Goal: Communication & Community: Answer question/provide support

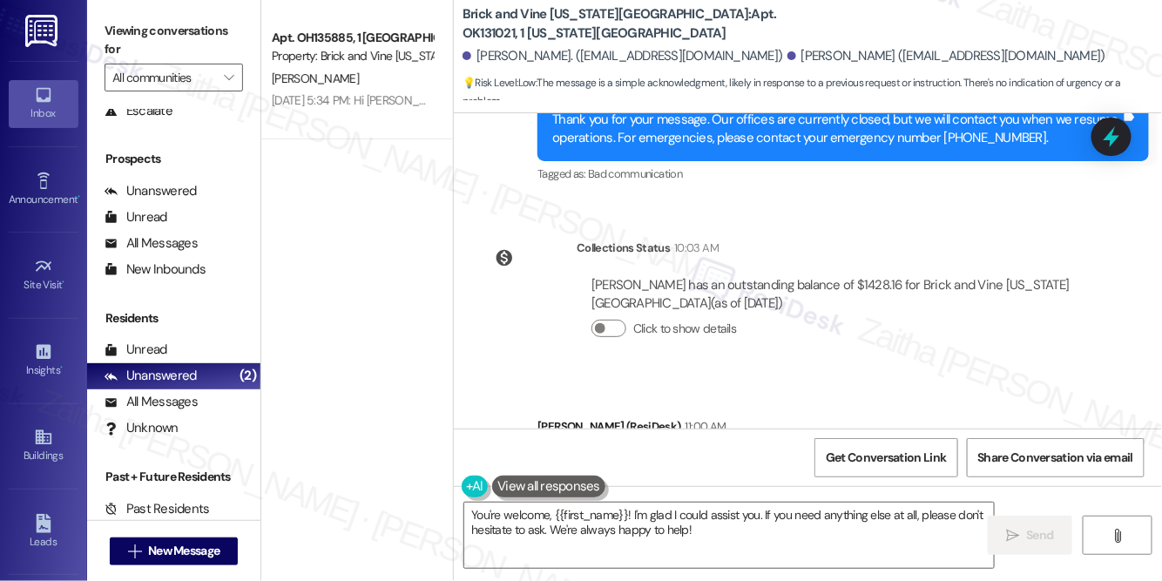
scroll to position [4491, 0]
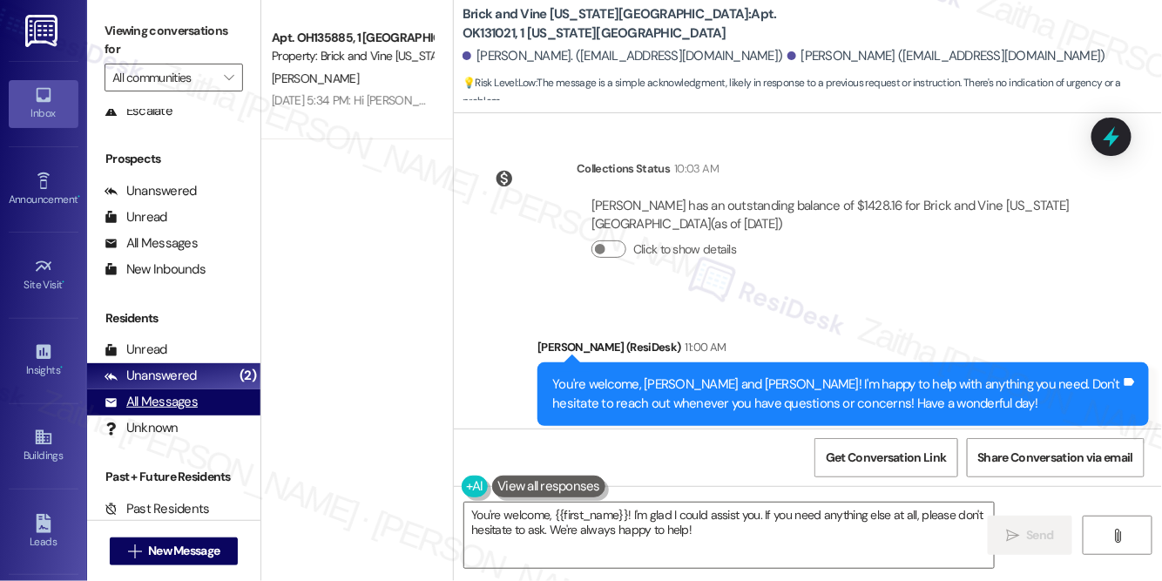
click at [165, 401] on div "All Messages" at bounding box center [151, 402] width 93 height 18
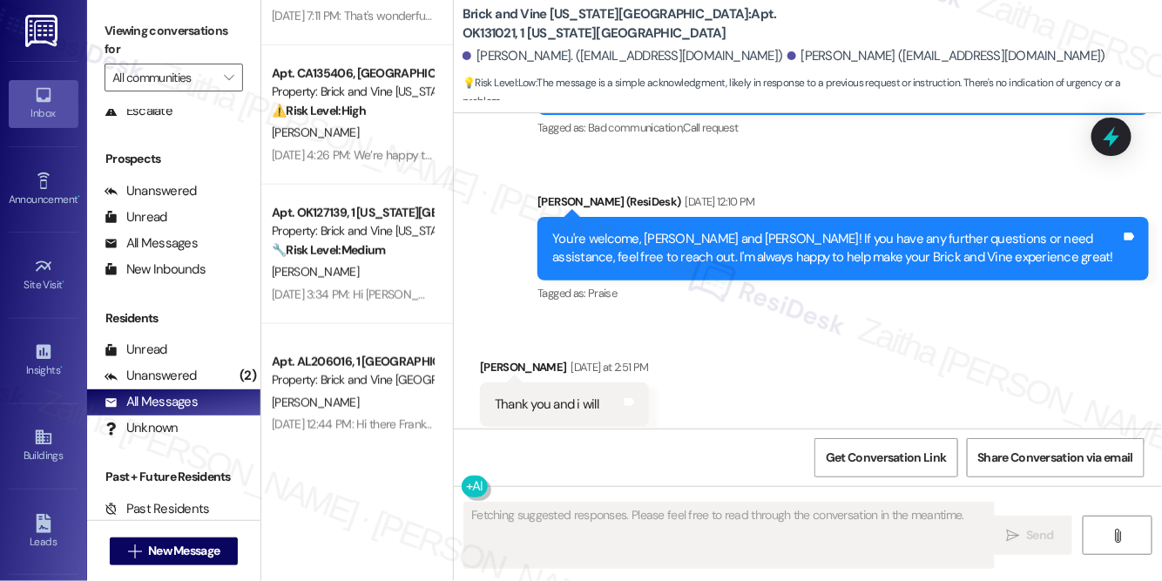
scroll to position [395, 0]
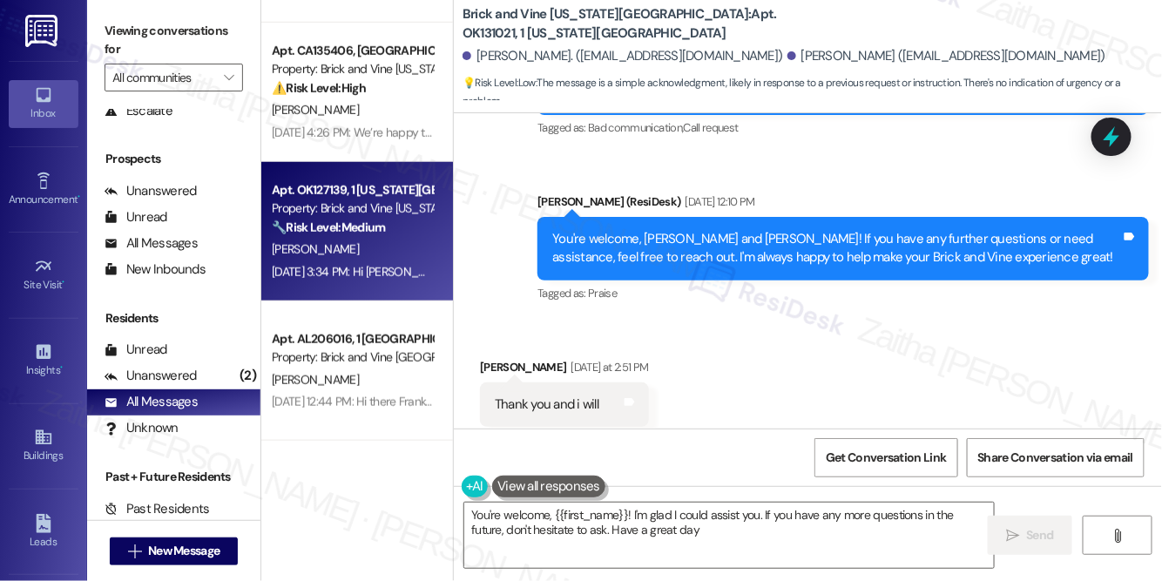
type textarea "You're welcome, {{first_name}}! I'm glad I could assist you. If you have any mo…"
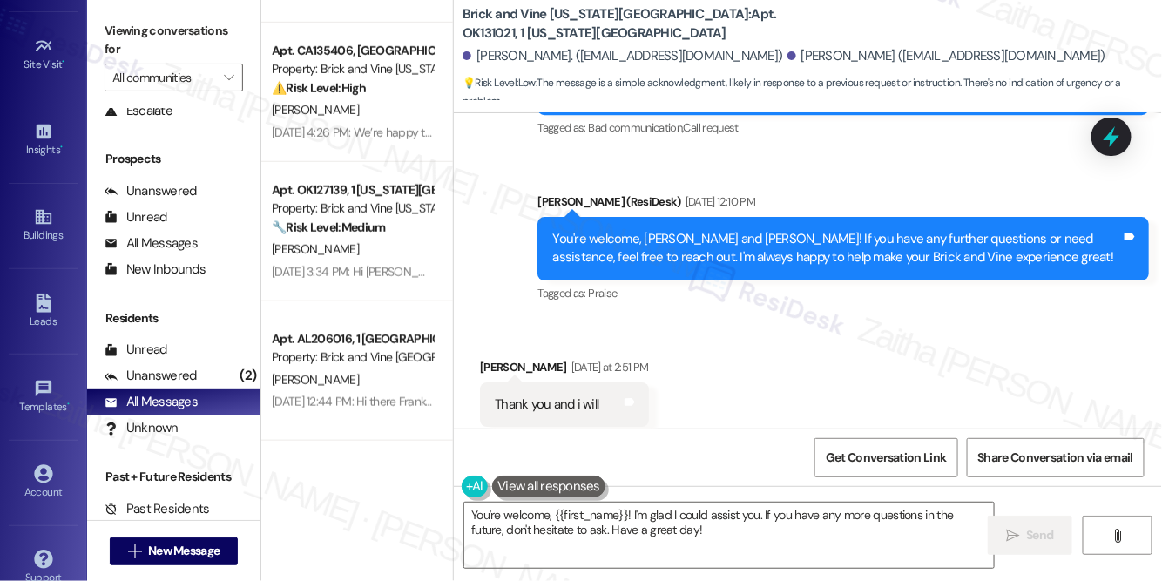
scroll to position [244, 0]
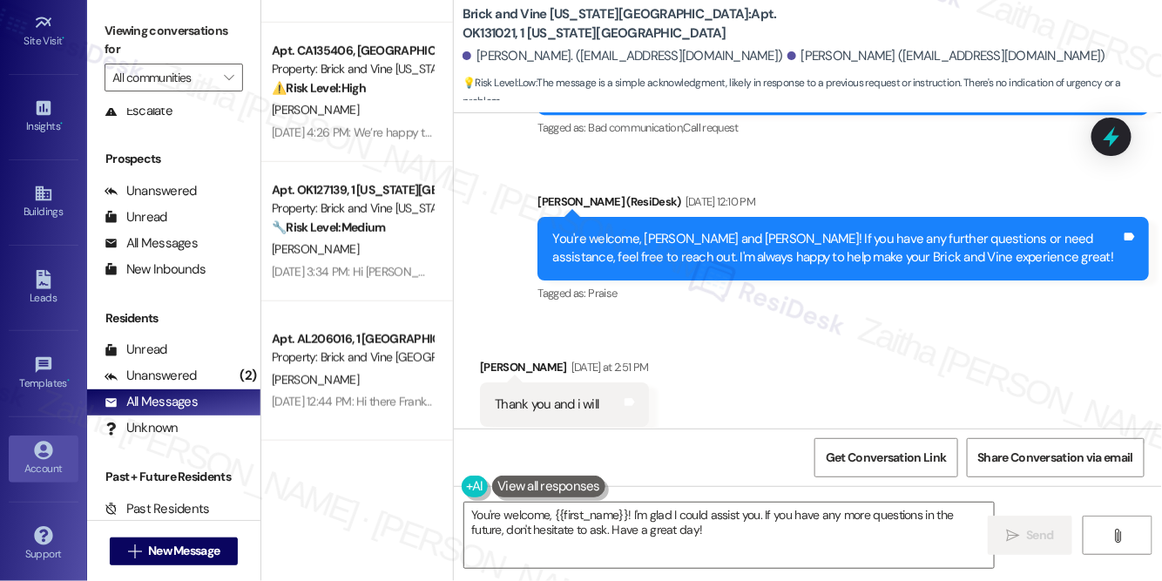
click at [40, 469] on div "Account" at bounding box center [43, 468] width 87 height 17
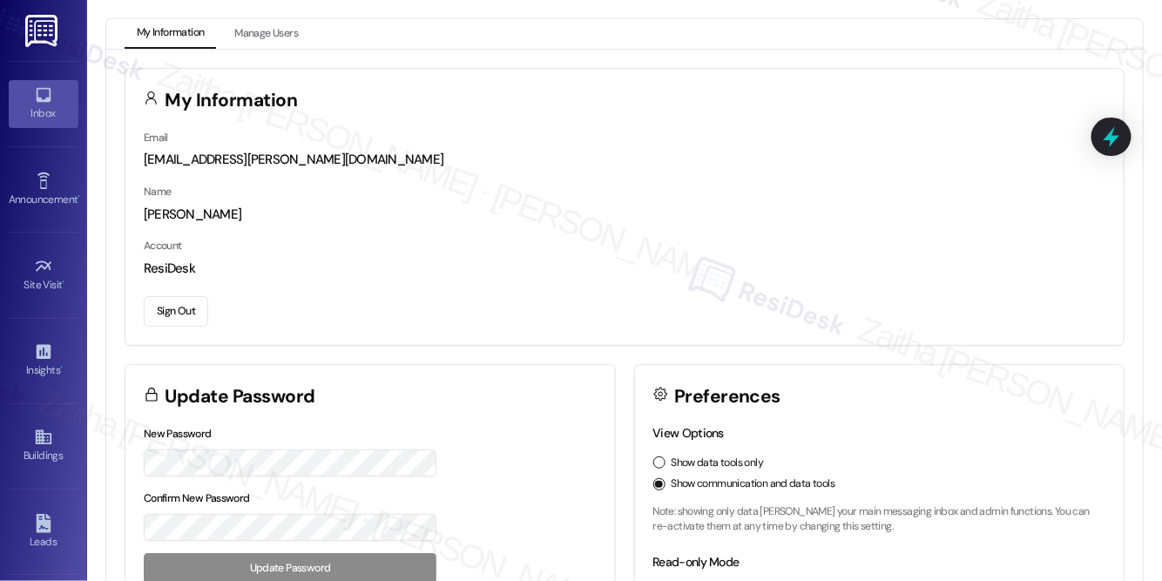
click at [49, 110] on div "Inbox" at bounding box center [43, 113] width 87 height 17
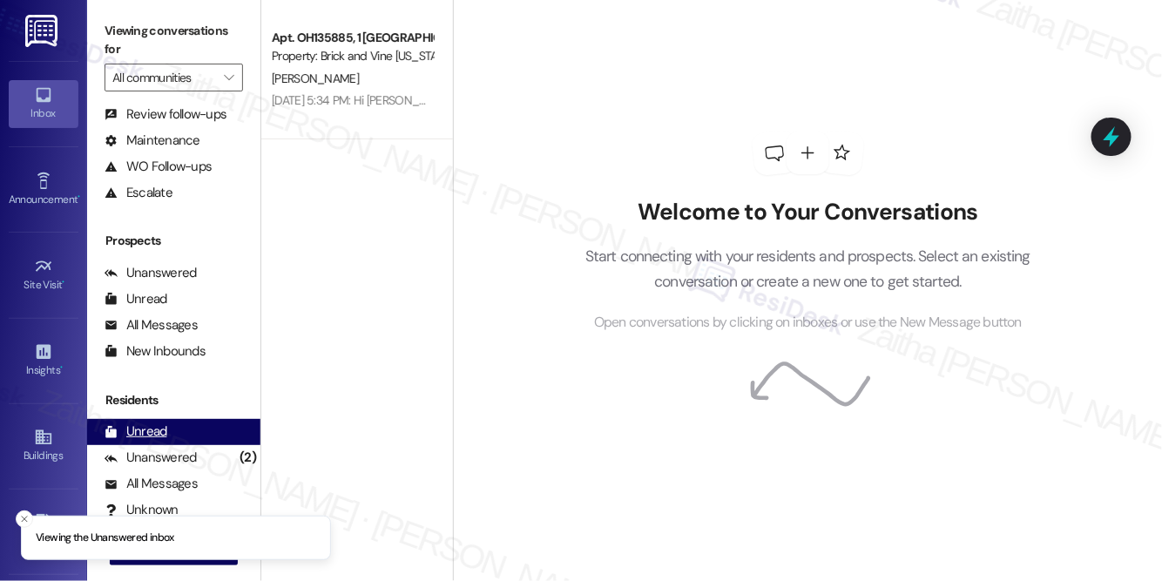
scroll to position [158, 0]
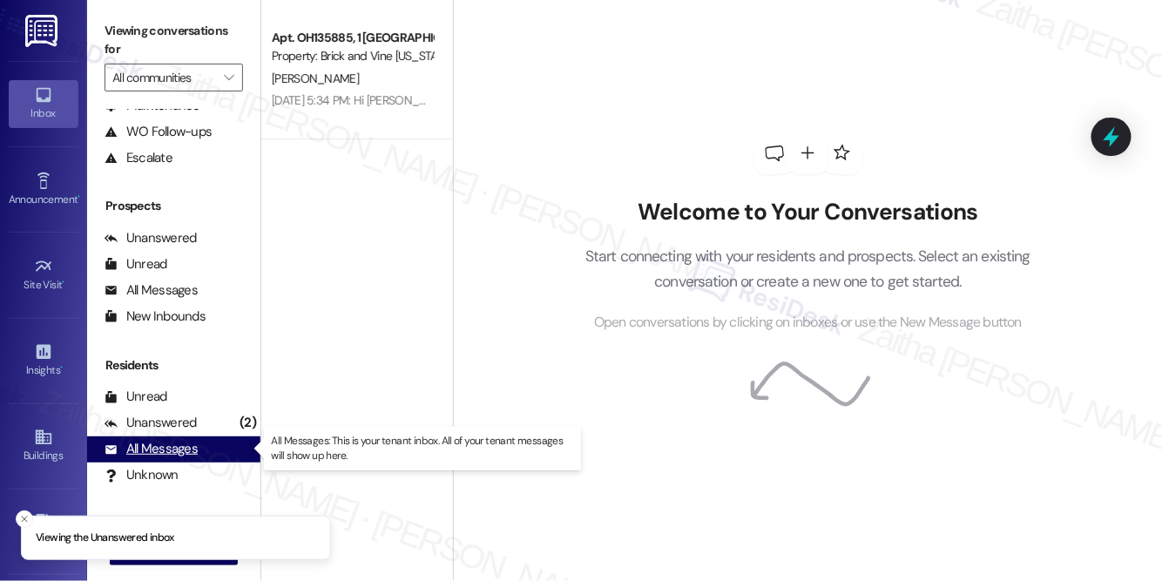
click at [178, 460] on div "All Messages (undefined)" at bounding box center [173, 449] width 173 height 26
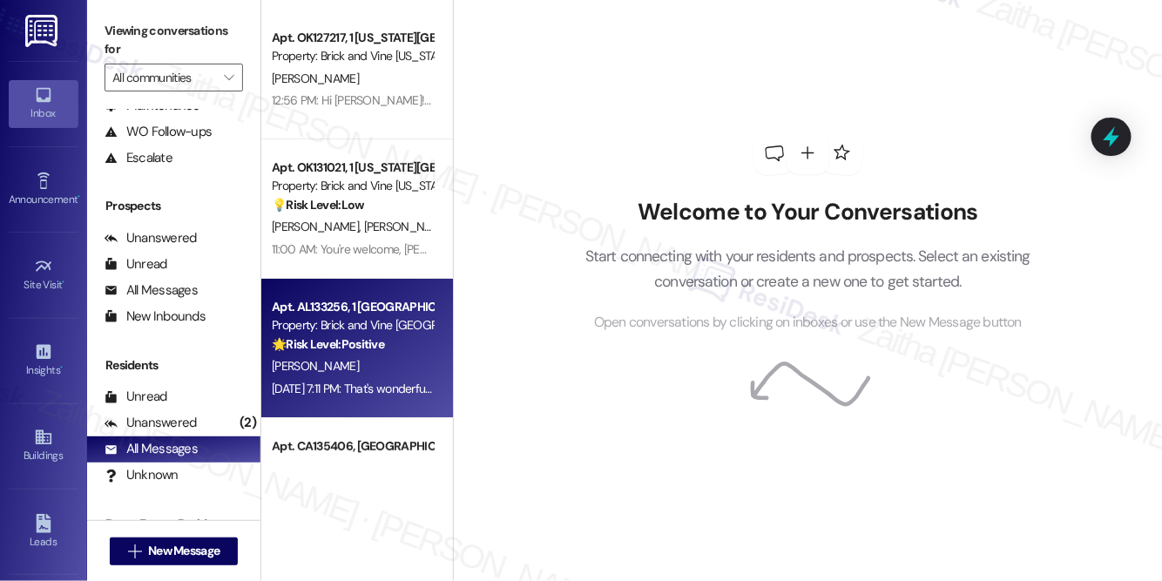
click at [387, 361] on div "[PERSON_NAME]" at bounding box center [352, 366] width 165 height 22
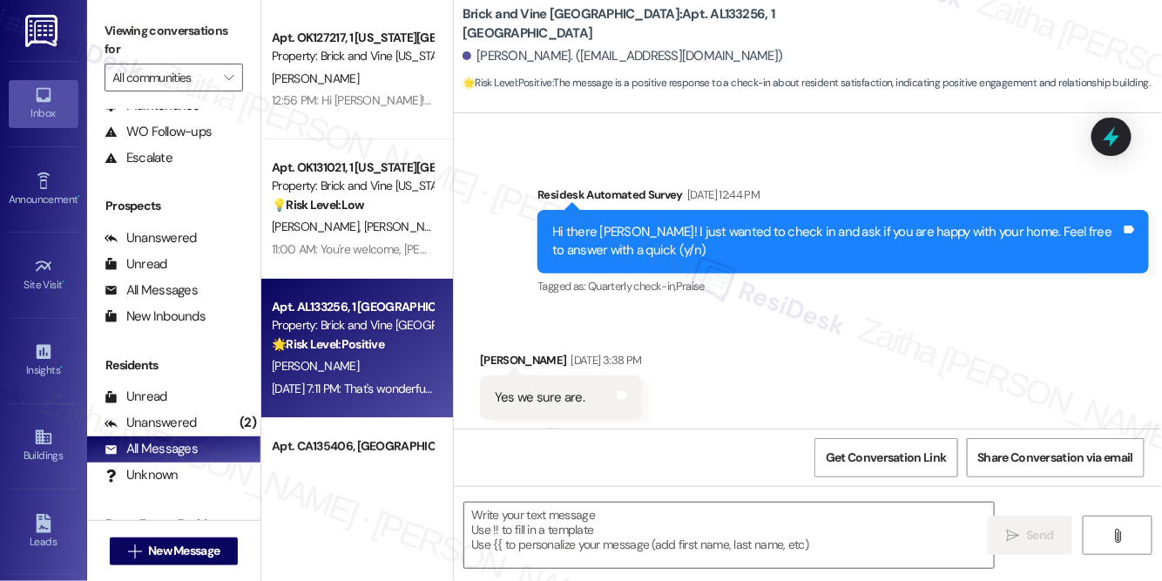
type textarea "Fetching suggested responses. Please feel free to read through the conversation…"
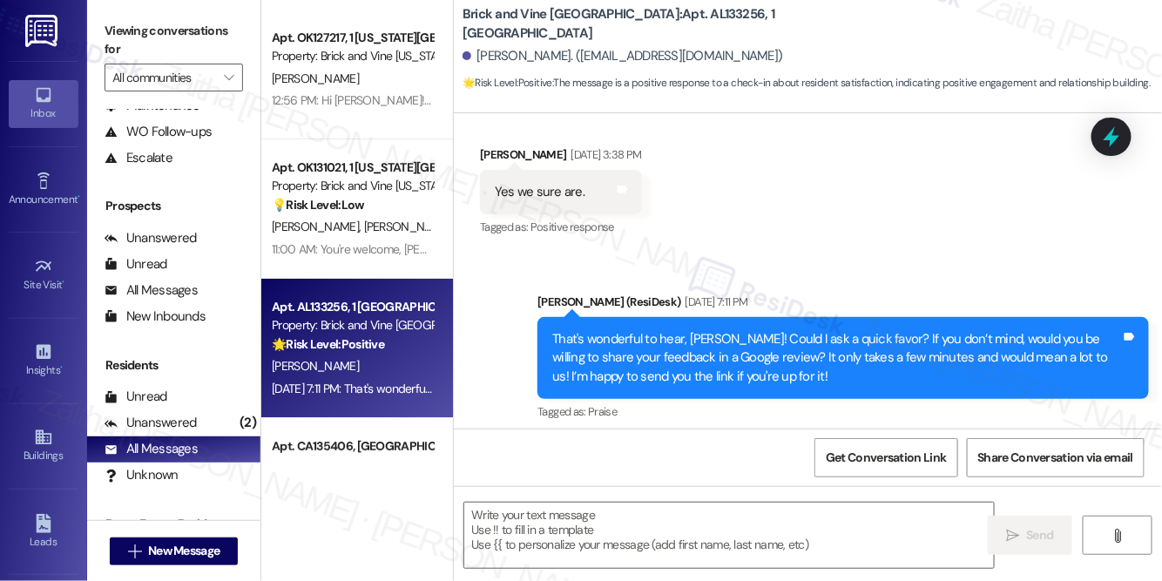
scroll to position [443, 0]
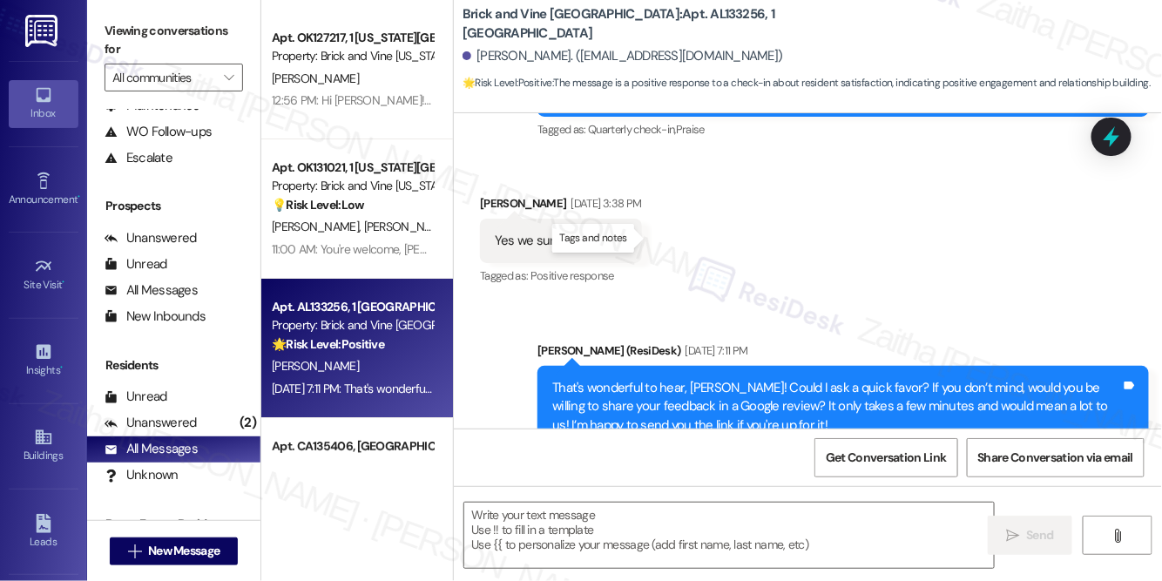
click at [627, 239] on icon at bounding box center [622, 238] width 10 height 8
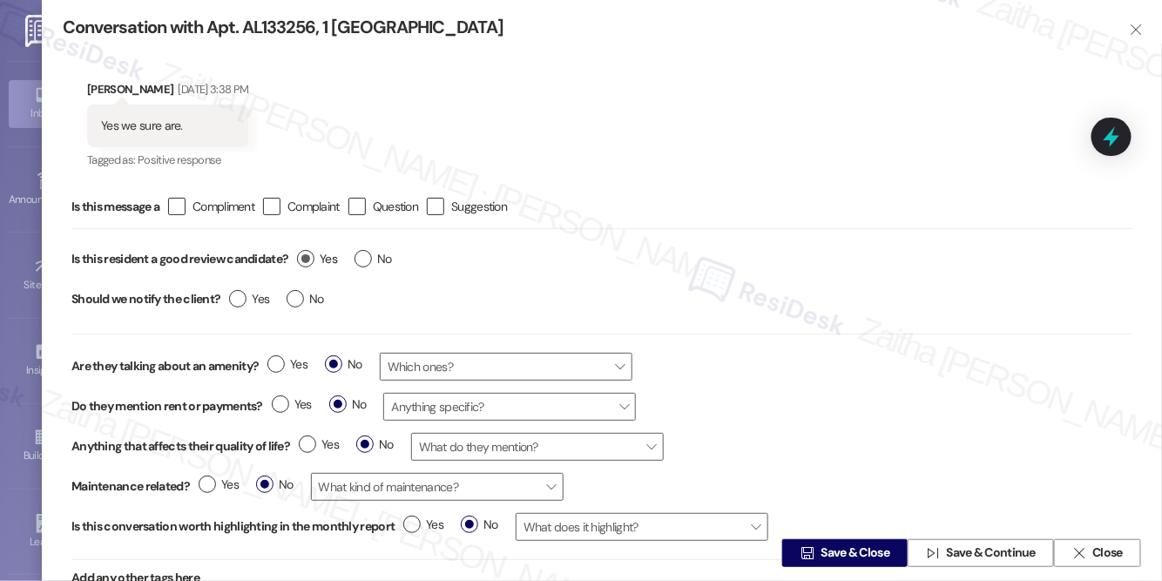
click at [307, 254] on label "Yes" at bounding box center [317, 259] width 40 height 18
click at [307, 254] on input "Yes" at bounding box center [317, 261] width 40 height 23
radio input "true"
click at [840, 552] on span "Save & Close" at bounding box center [855, 553] width 69 height 18
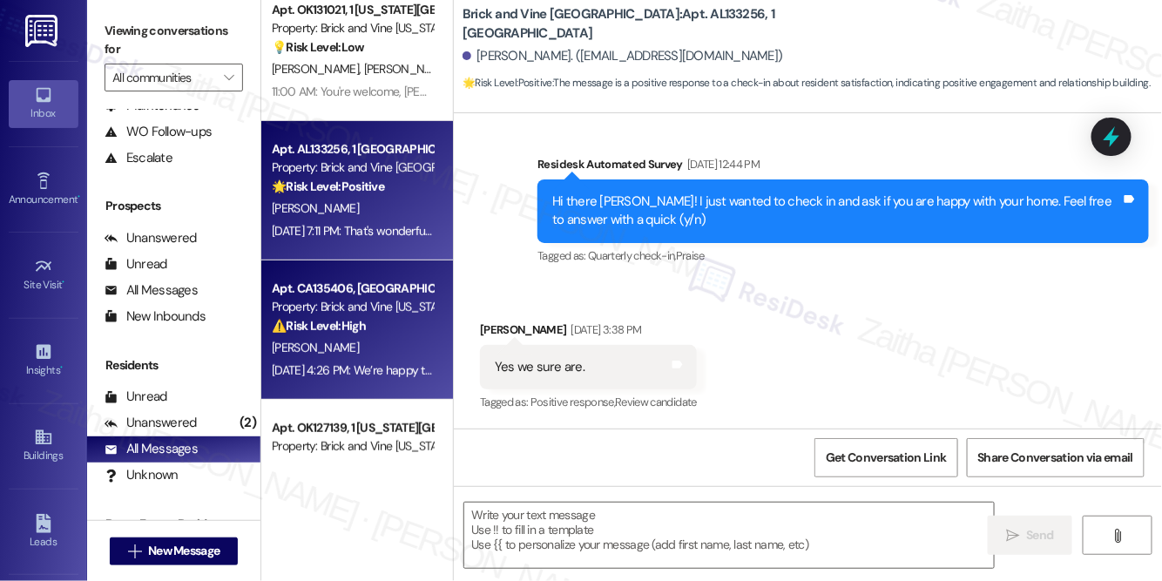
scroll to position [237, 0]
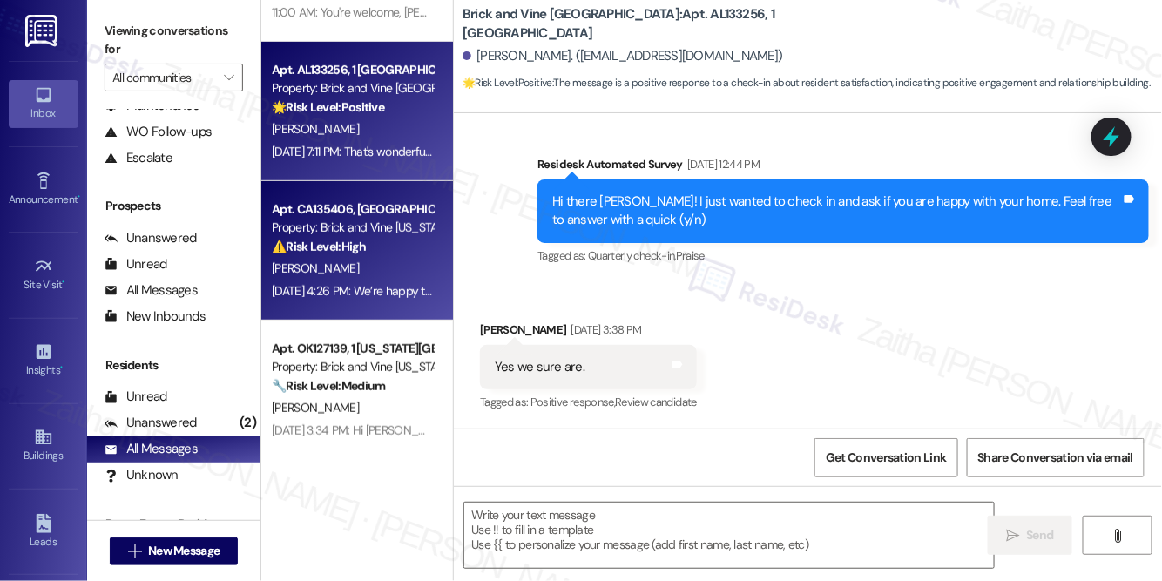
click at [372, 270] on div "[PERSON_NAME]" at bounding box center [352, 269] width 165 height 22
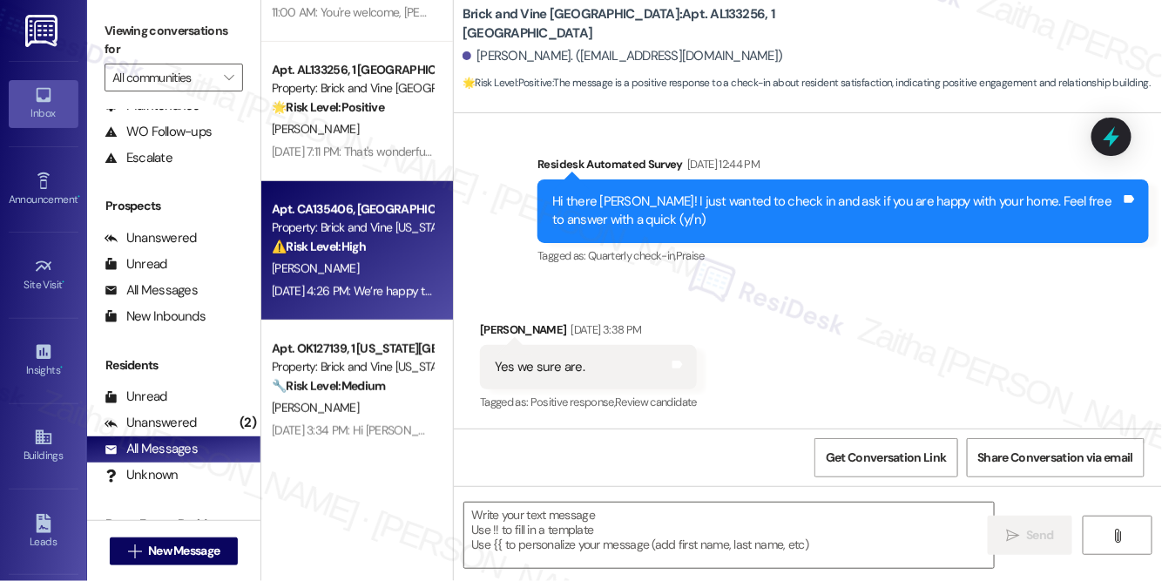
type textarea "Fetching suggested responses. Please feel free to read through the conversation…"
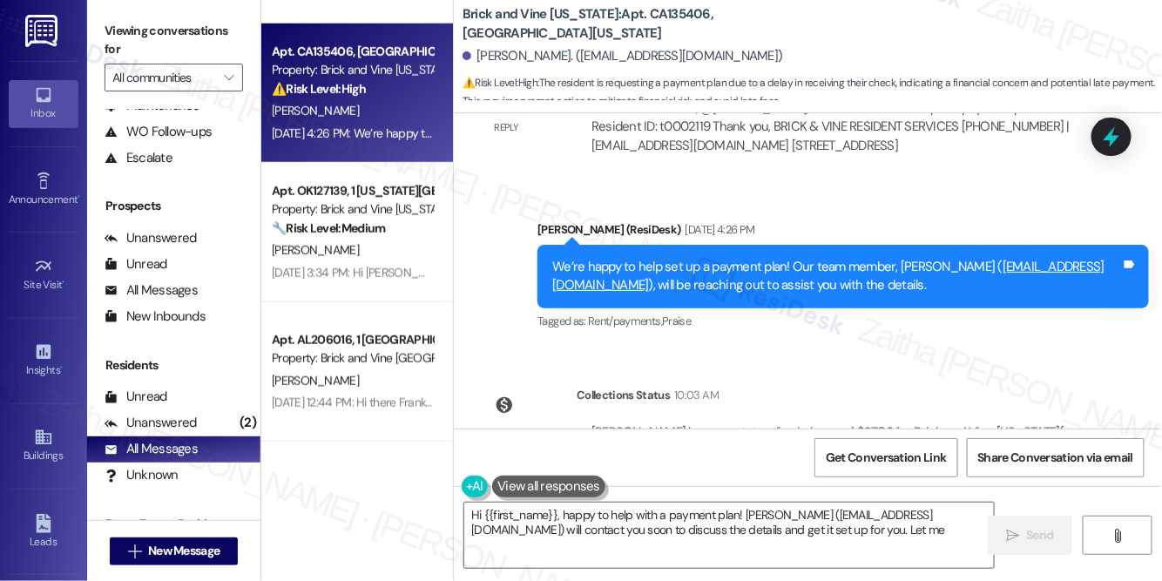
scroll to position [395, 0]
type textarea "Hi {{first_name}}, happy to help with a payment plan! [PERSON_NAME] ([EMAIL_ADD…"
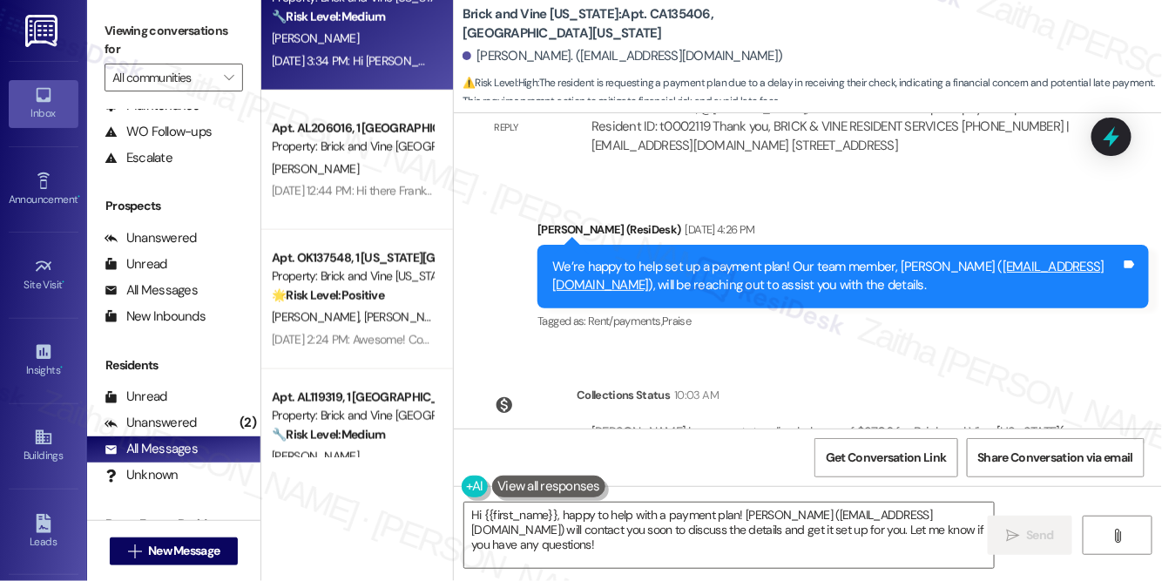
scroll to position [633, 0]
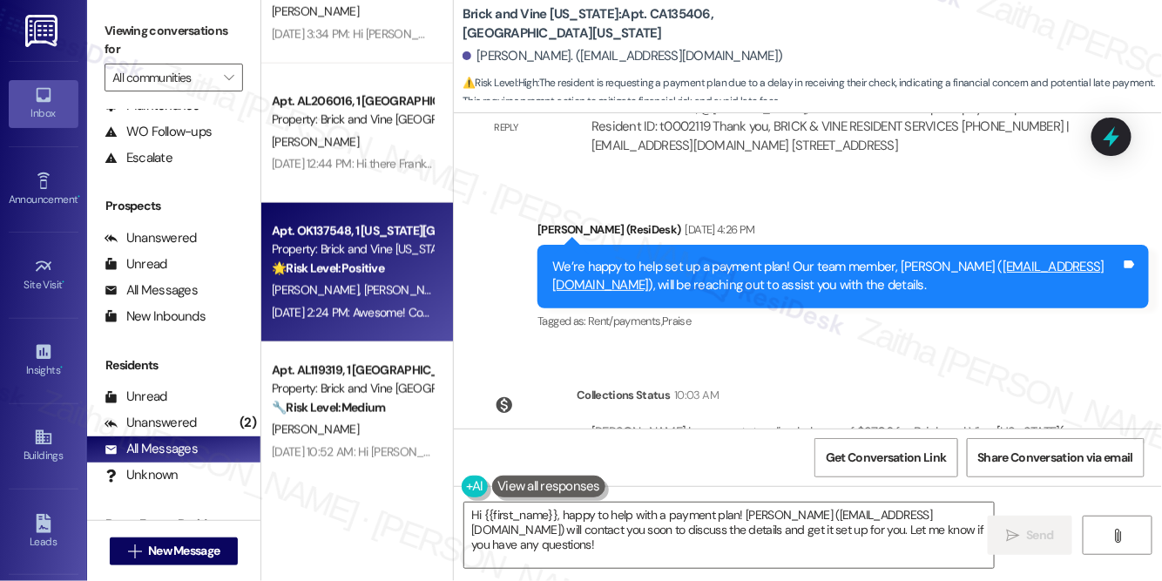
click at [385, 290] on div "[PERSON_NAME] [PERSON_NAME]" at bounding box center [352, 291] width 165 height 22
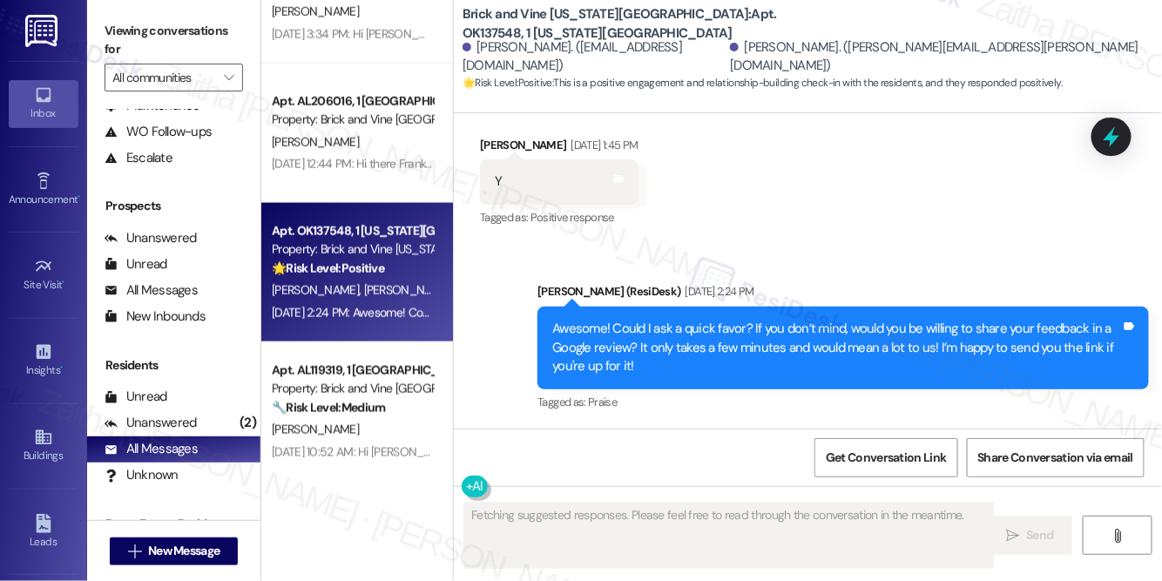
scroll to position [502, 0]
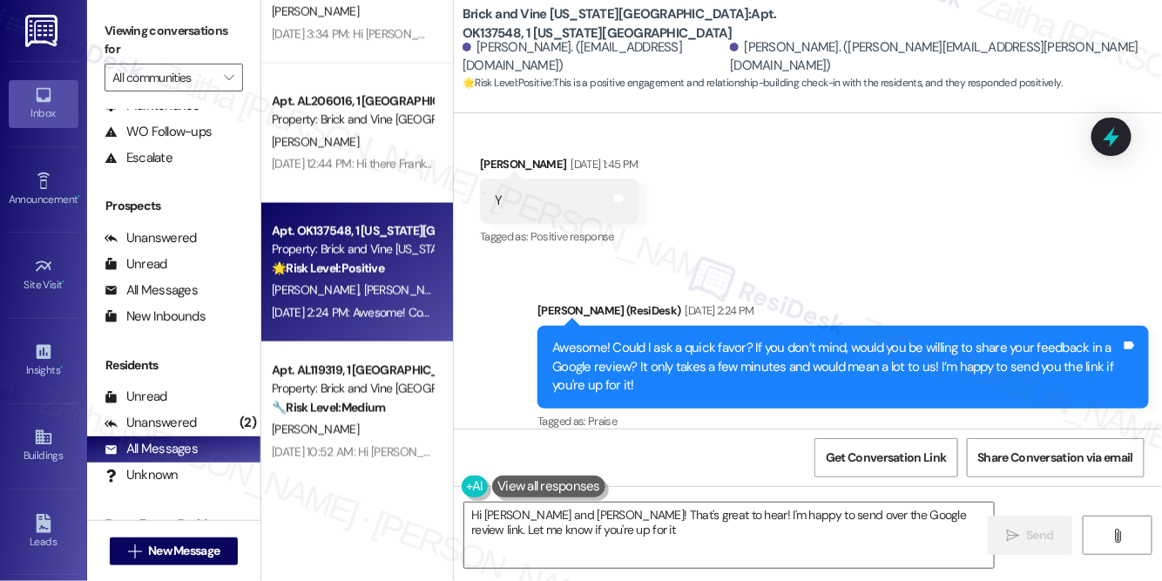
type textarea "Hi [PERSON_NAME] and [PERSON_NAME]! That's great to hear! I'm happy to send ove…"
click at [620, 195] on icon at bounding box center [618, 199] width 10 height 8
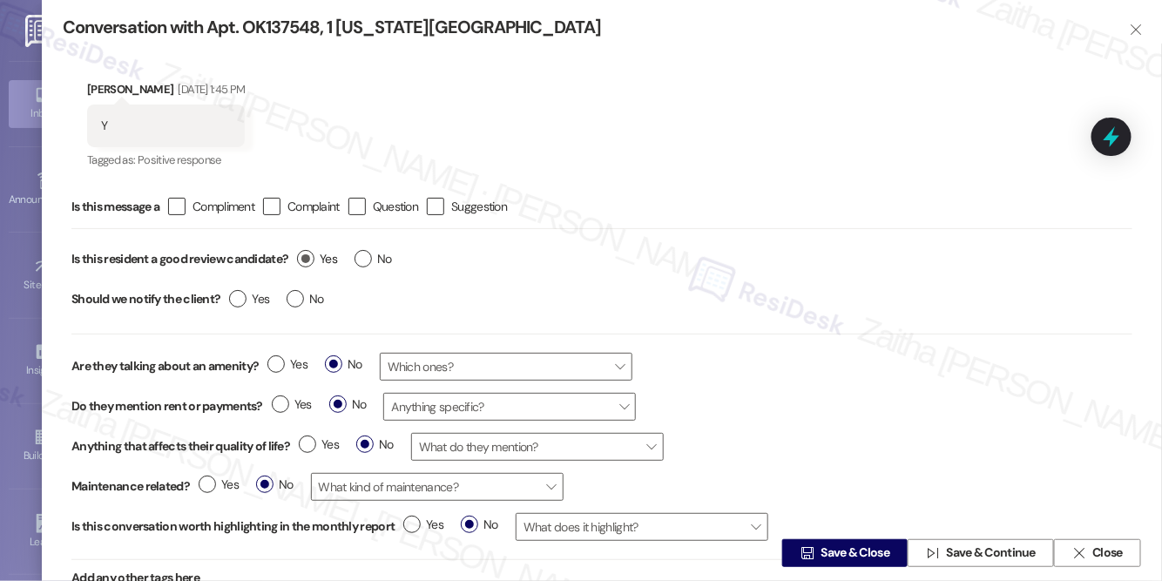
click at [302, 258] on label "Yes" at bounding box center [317, 259] width 40 height 18
click at [302, 258] on input "Yes" at bounding box center [317, 261] width 40 height 23
radio input "true"
click at [822, 556] on span "Save & Close" at bounding box center [855, 553] width 69 height 18
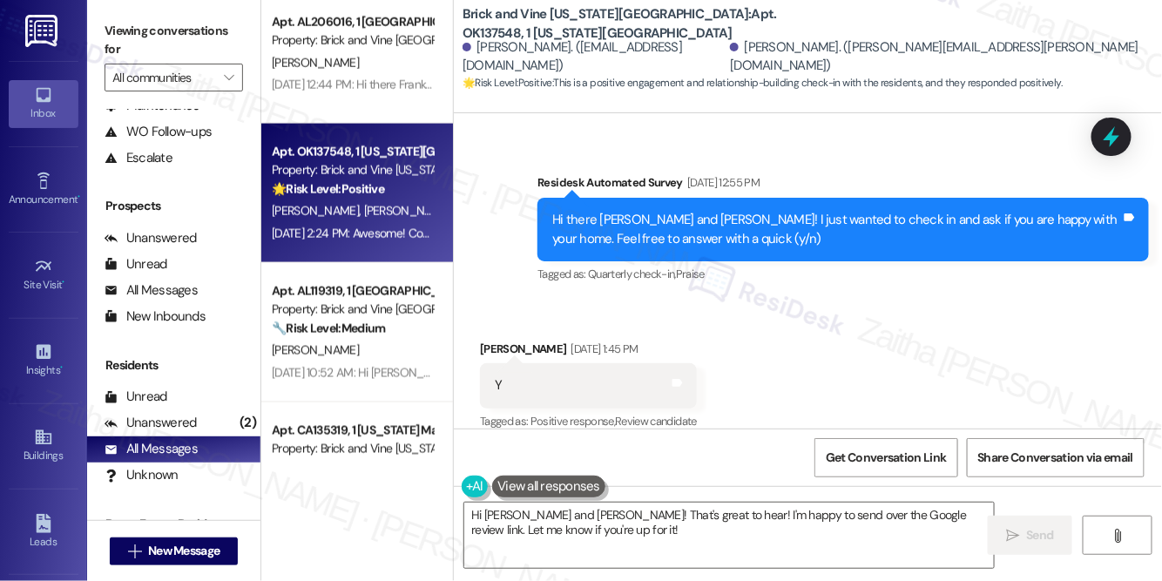
scroll to position [792, 0]
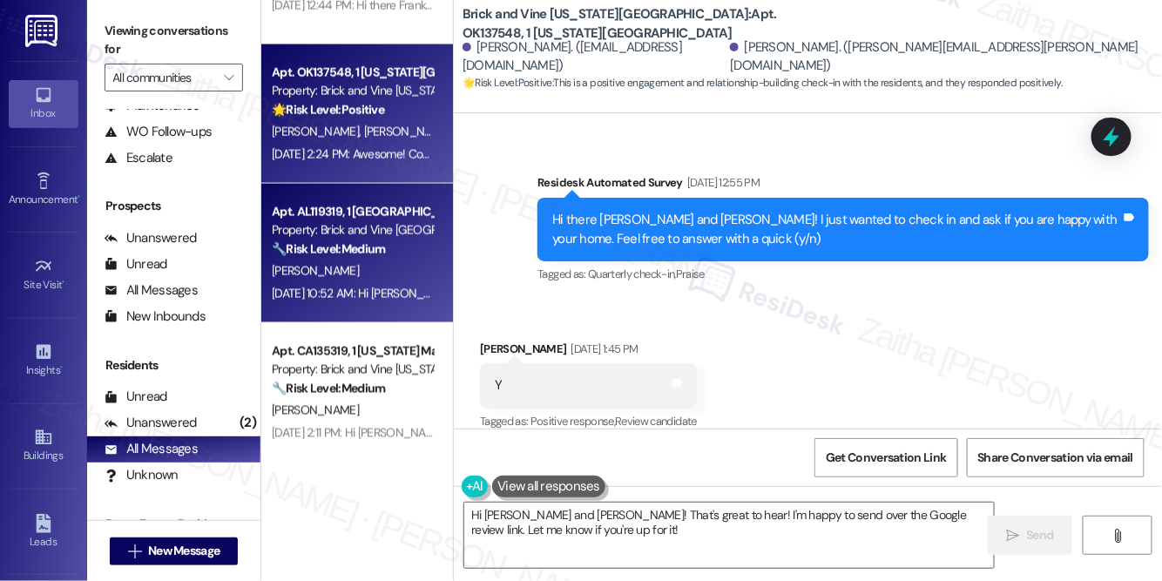
click at [390, 270] on div "[PERSON_NAME]" at bounding box center [352, 271] width 165 height 22
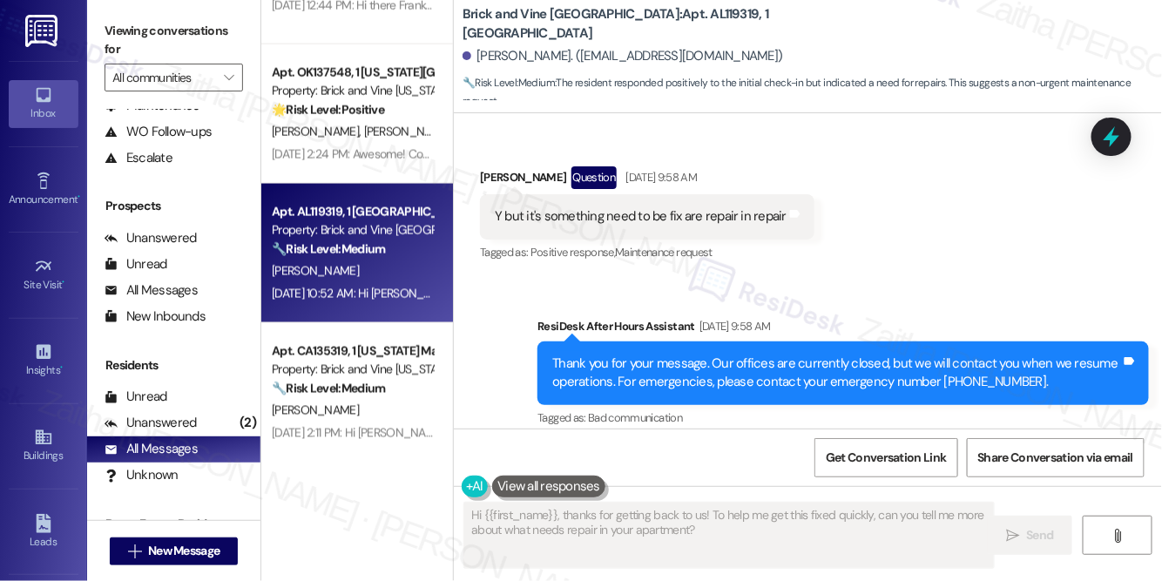
scroll to position [665, 0]
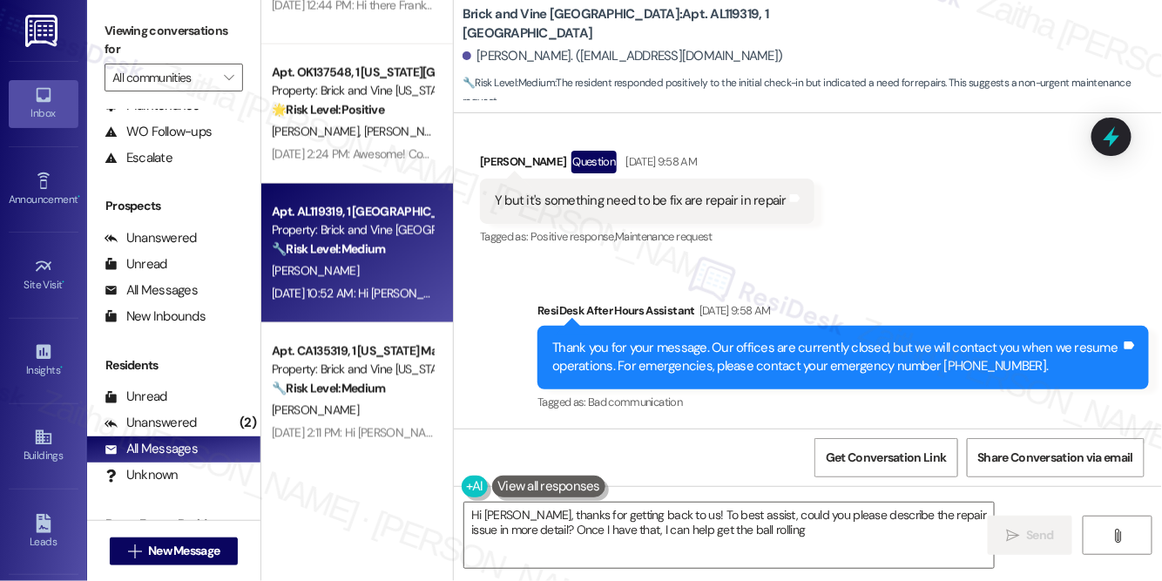
type textarea "Hi [PERSON_NAME], thanks for getting back to us! To best assist, could you plea…"
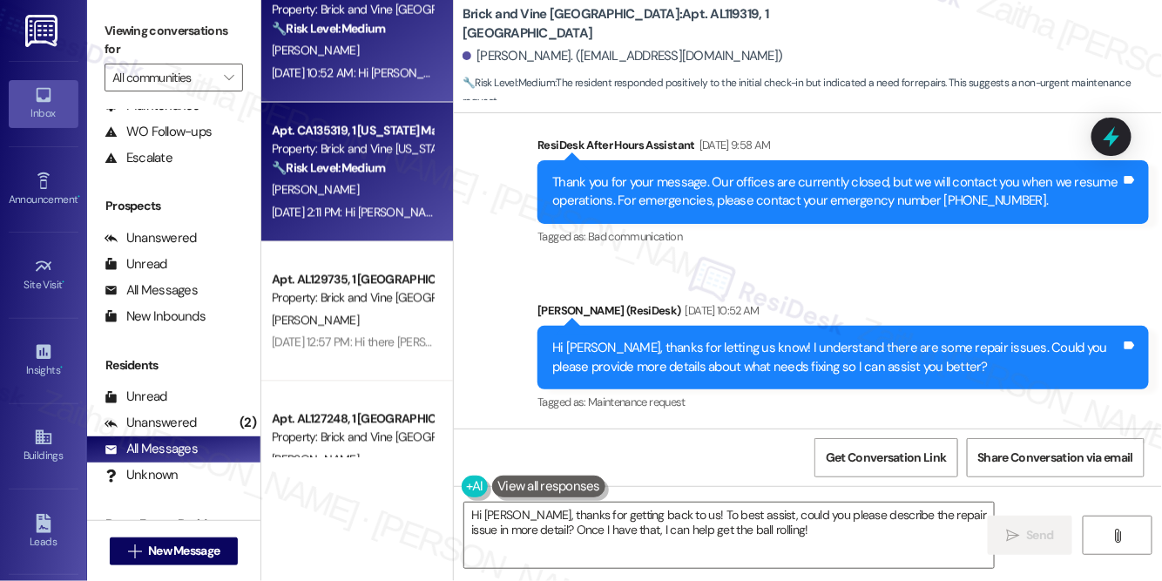
scroll to position [1029, 0]
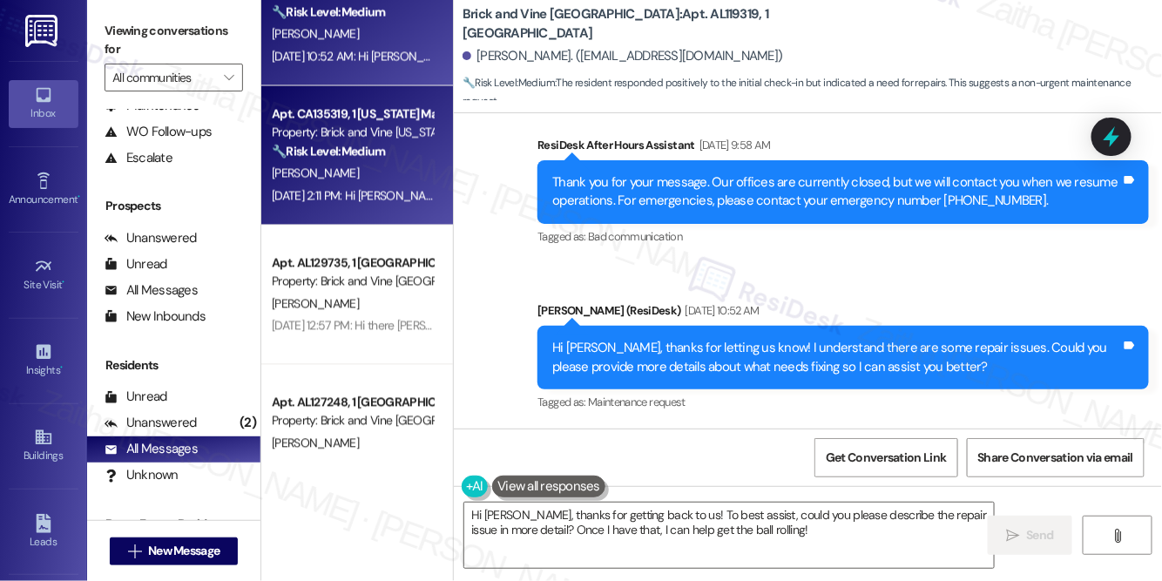
click at [388, 177] on div "[PERSON_NAME]" at bounding box center [352, 174] width 165 height 22
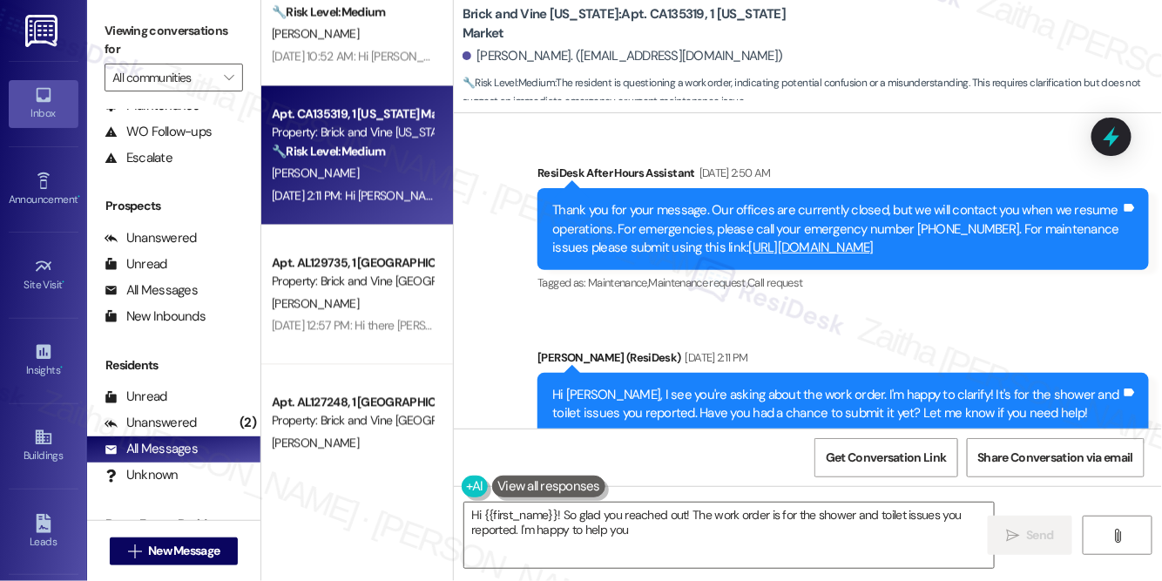
scroll to position [5737, 0]
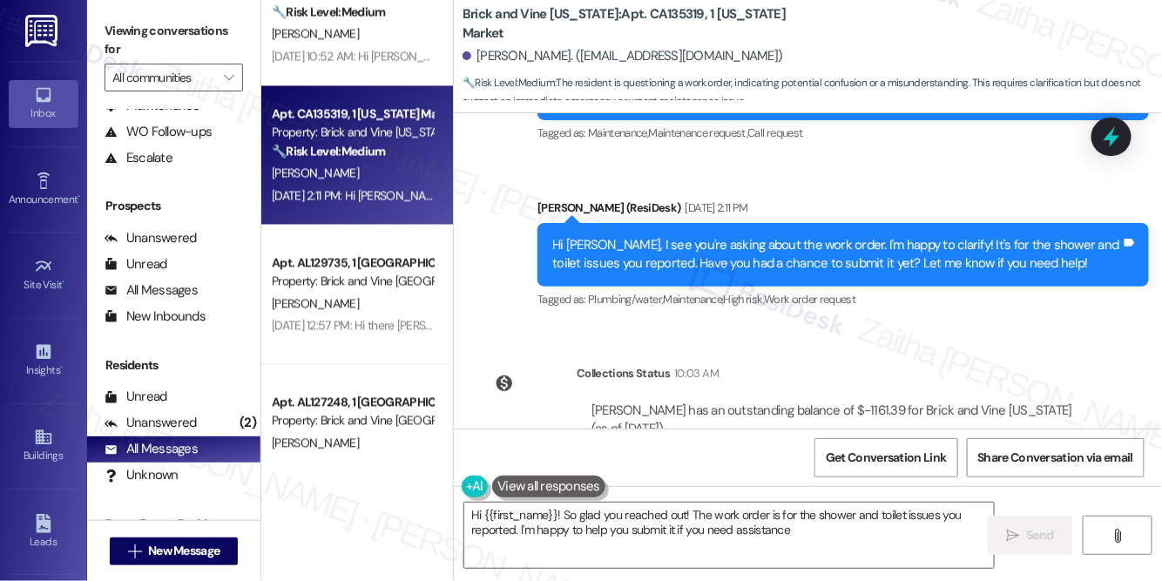
type textarea "Hi {{first_name}}! So glad you reached out! The work order is for the shower an…"
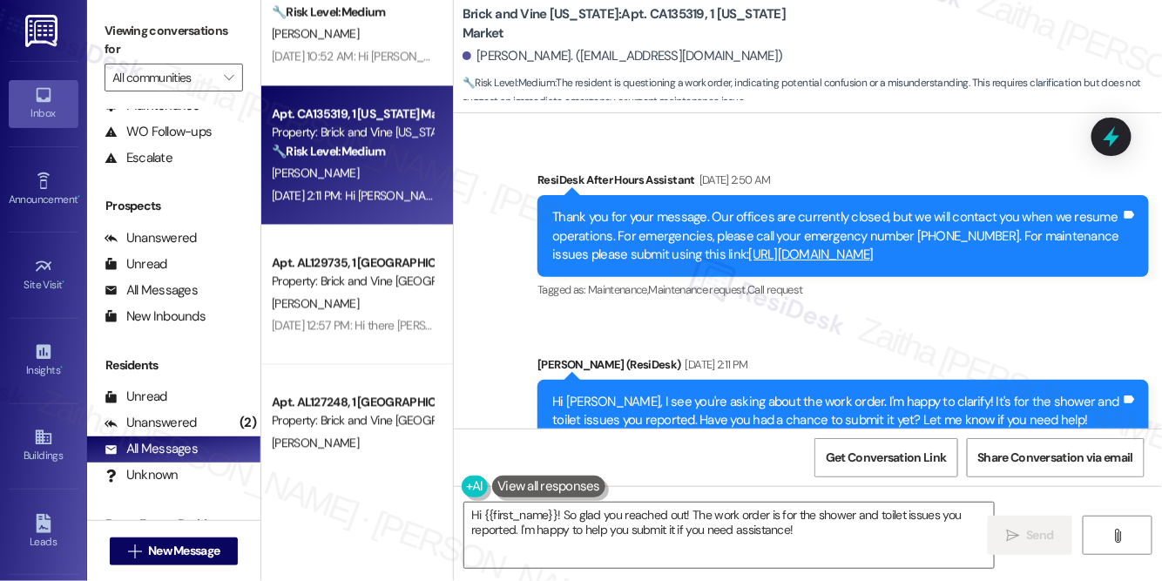
scroll to position [5499, 0]
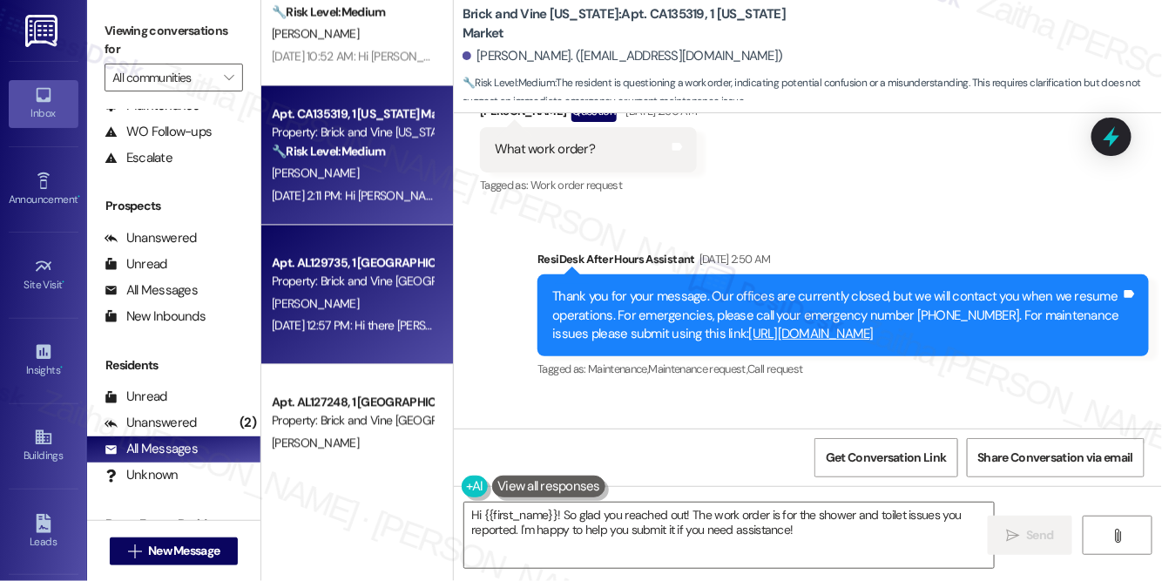
click at [347, 307] on div "[PERSON_NAME]" at bounding box center [352, 304] width 165 height 22
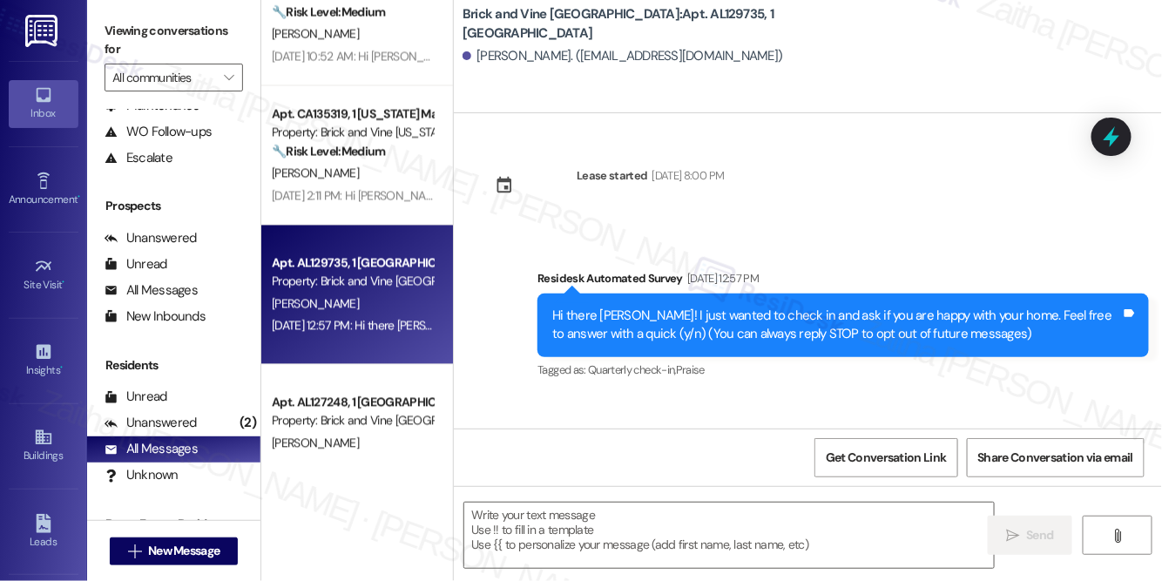
type textarea "Fetching suggested responses. Please feel free to read through the conversation…"
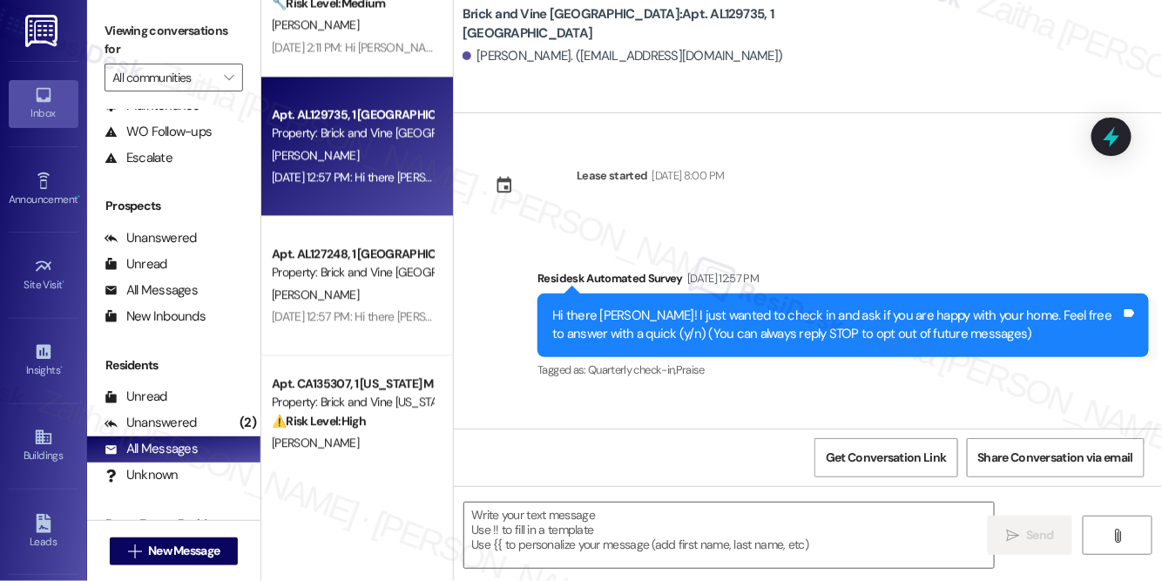
scroll to position [1187, 0]
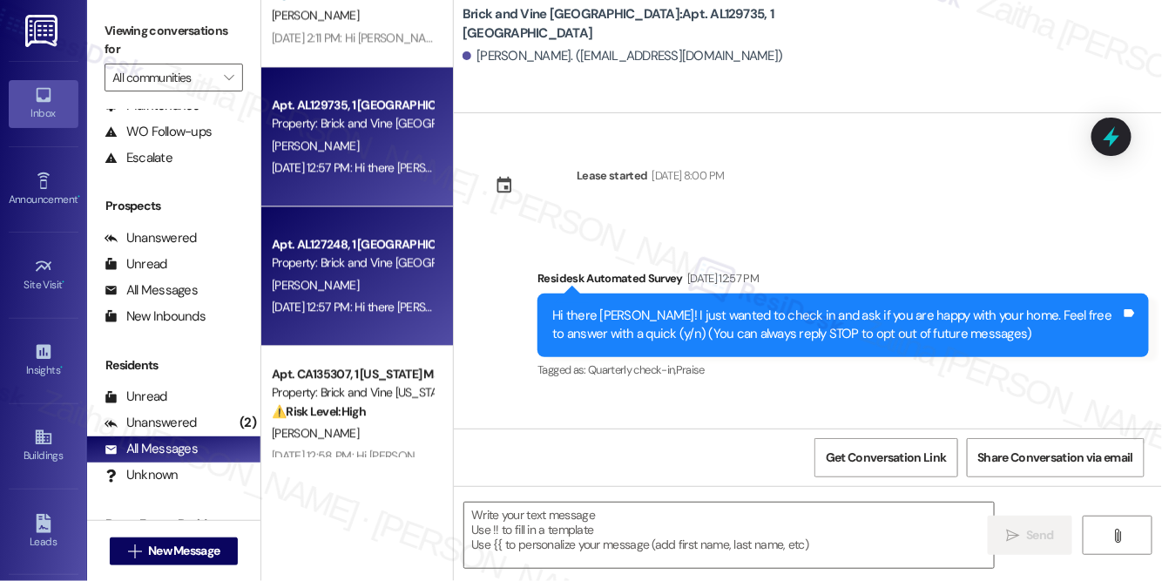
click at [376, 285] on div "[PERSON_NAME]" at bounding box center [352, 285] width 165 height 22
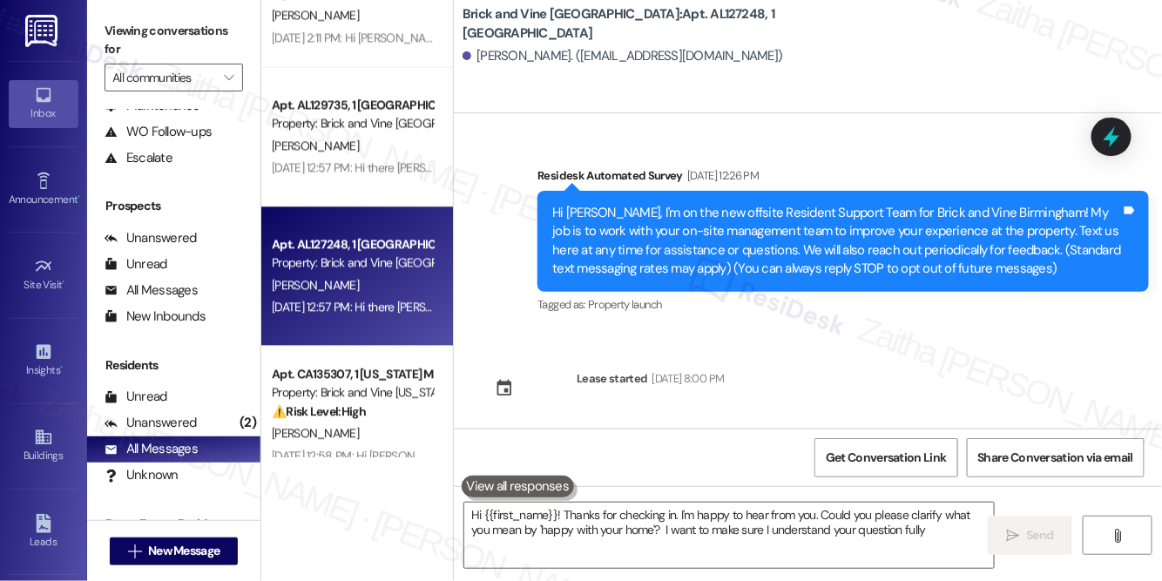
type textarea "Hi {{first_name}}! Thanks for checking in. I'm happy to hear from you. Could yo…"
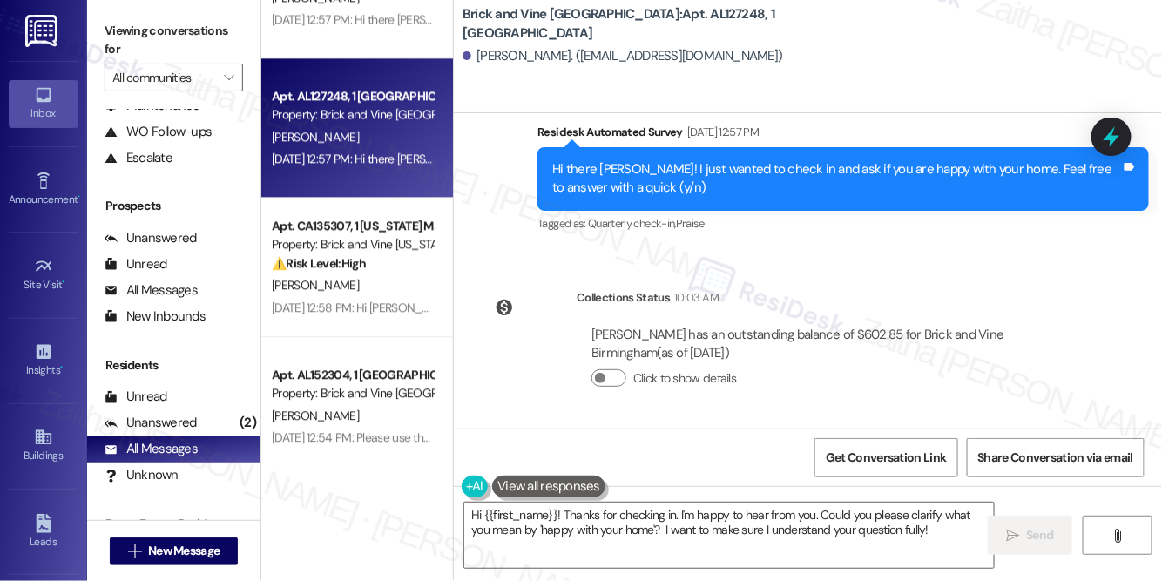
scroll to position [1346, 0]
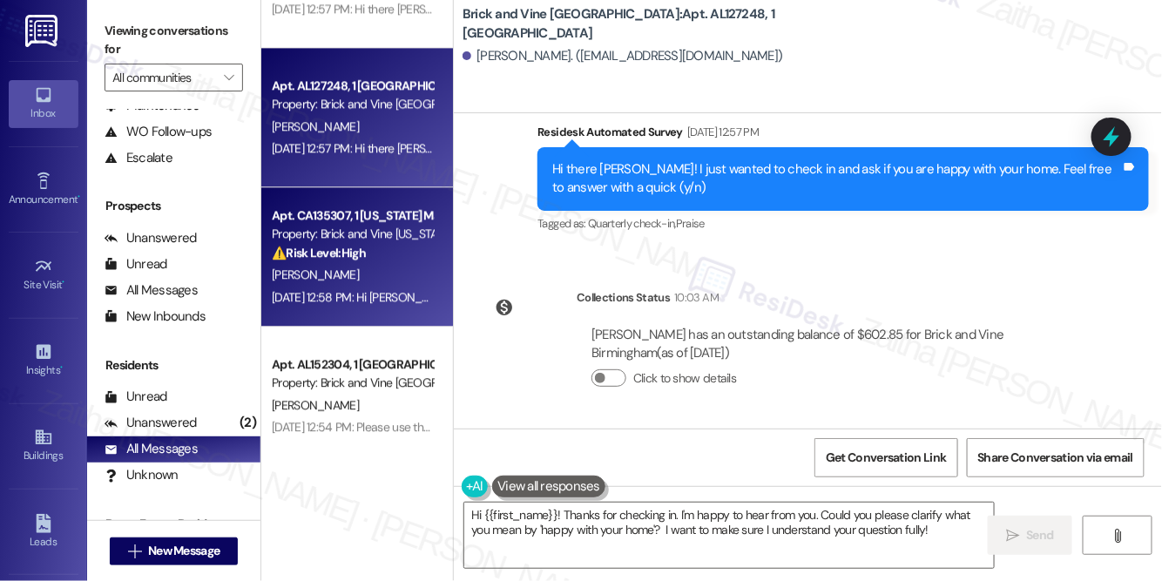
click at [383, 259] on div "⚠️ Risk Level: High The resident is disputing a rent payment notice after havin…" at bounding box center [352, 253] width 161 height 18
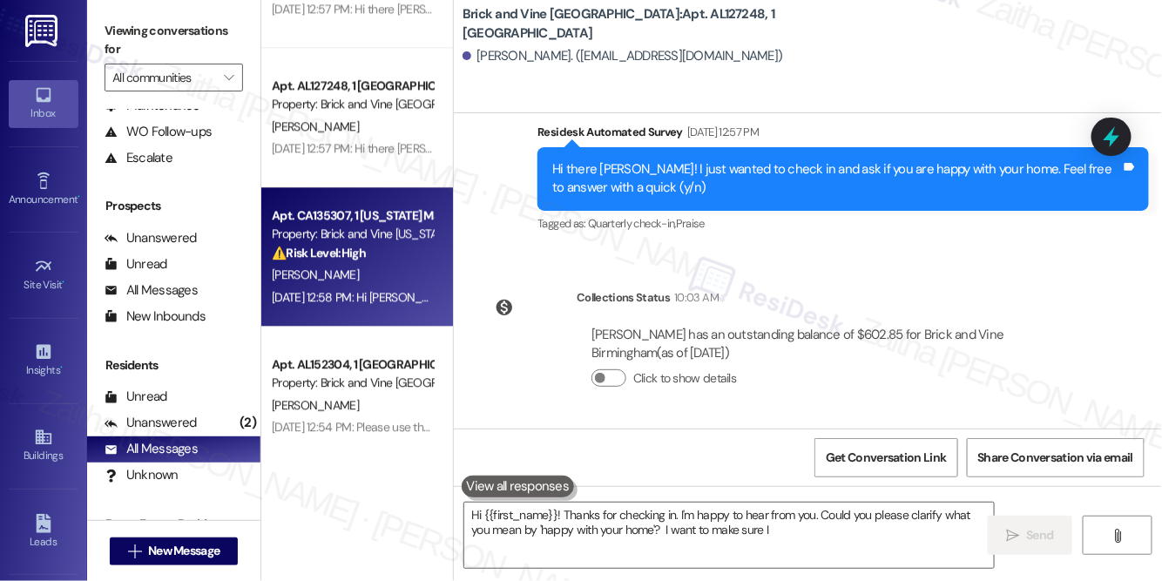
type textarea "Hi {{first_name}}! Thanks for checking in. I'm happy to hear from you. Could yo…"
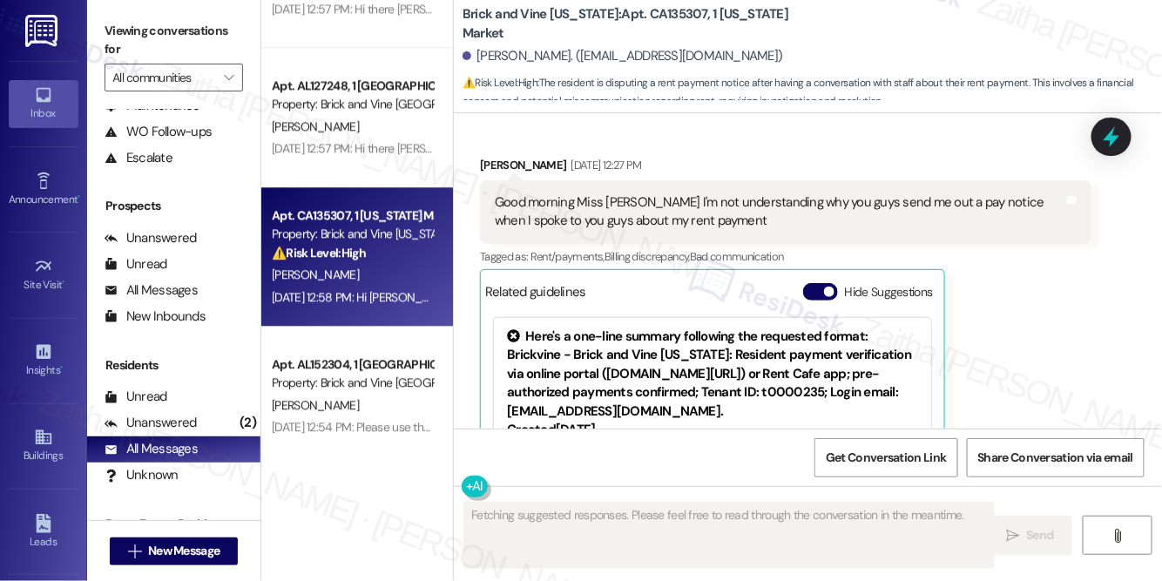
scroll to position [8509, 0]
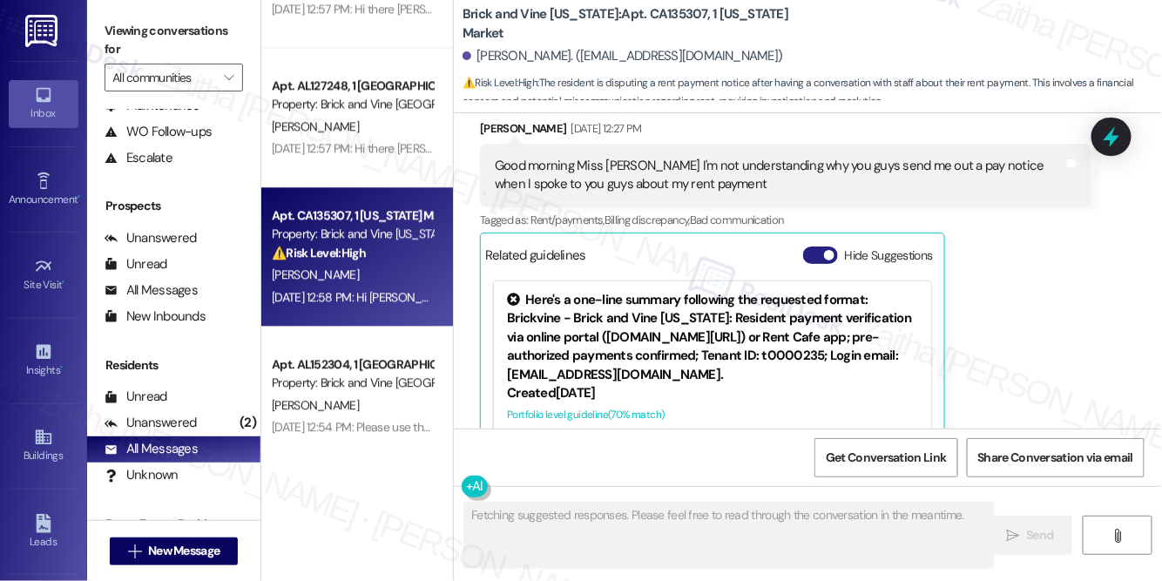
click at [822, 246] on button "Hide Suggestions" at bounding box center [820, 254] width 35 height 17
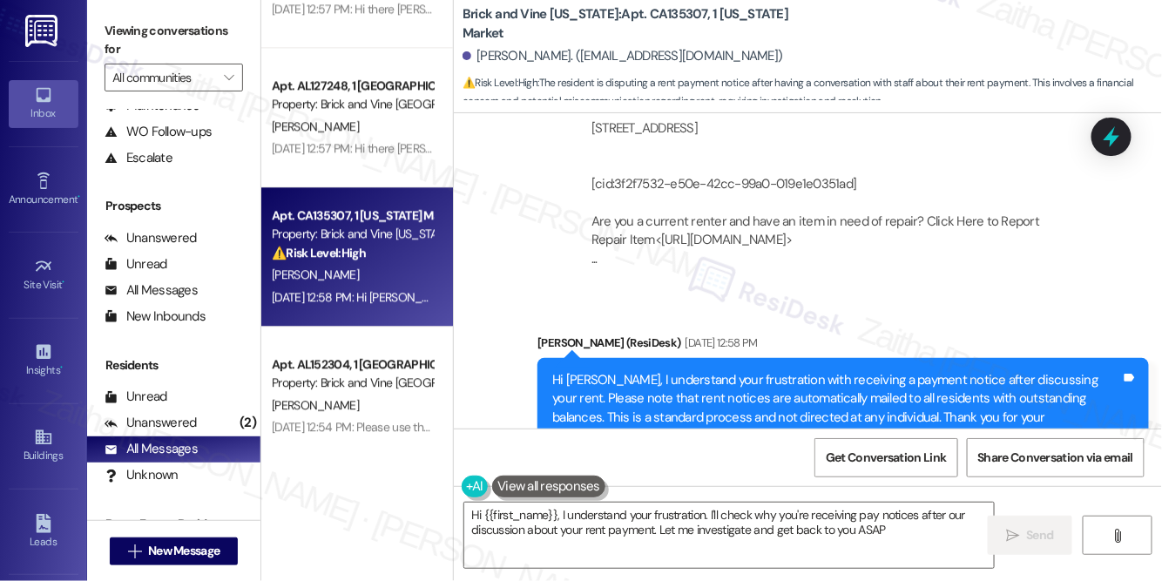
type textarea "Hi {{first_name}}, I understand your frustration. I'll check why you're receivi…"
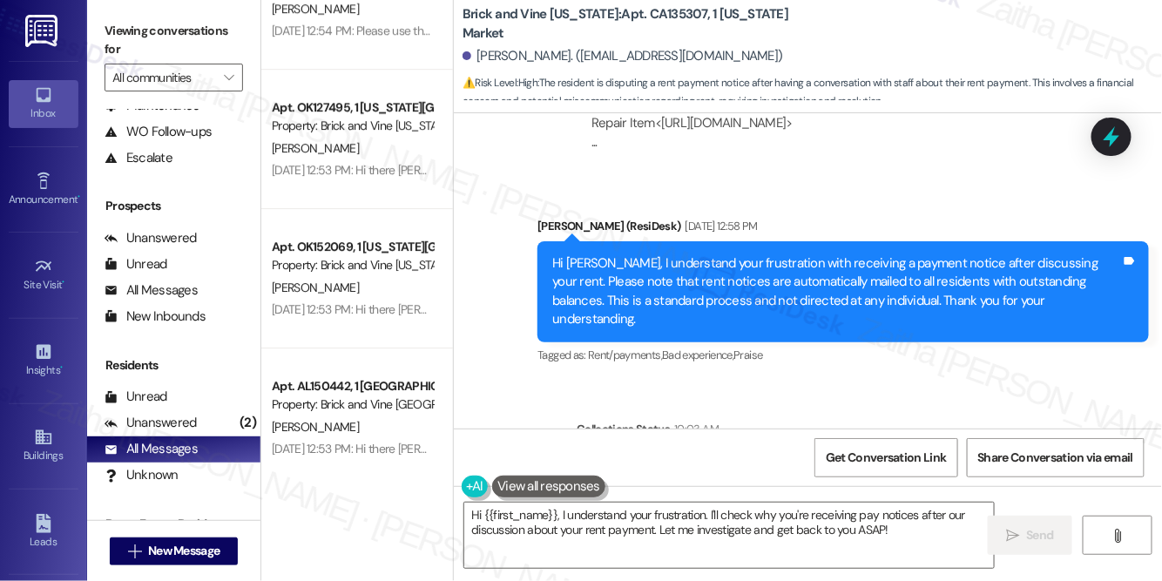
scroll to position [1820, 0]
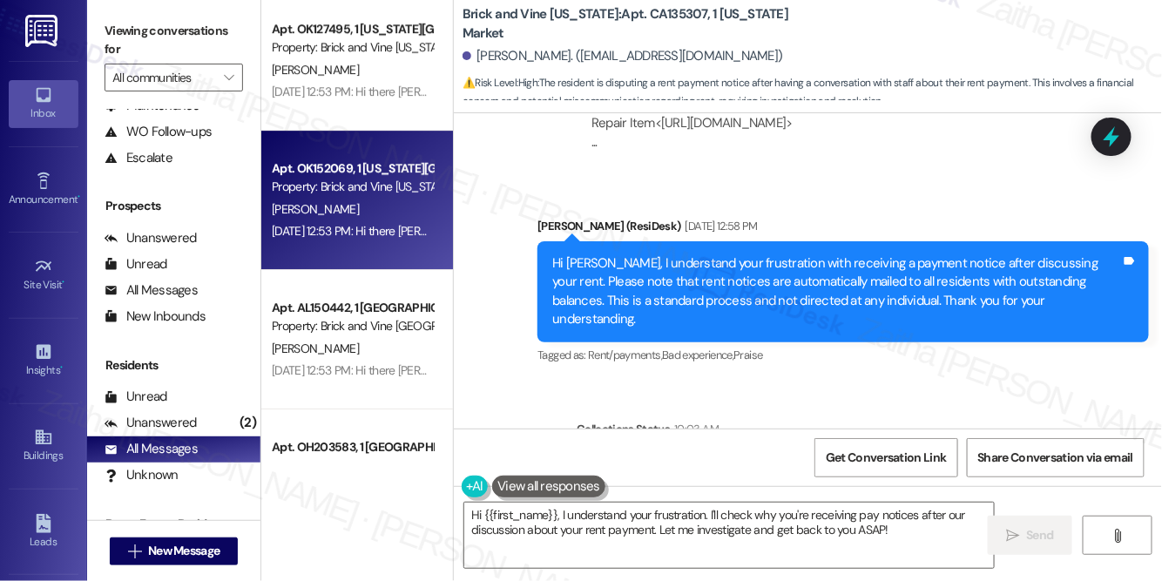
click at [381, 256] on div "Apt. OK152069, 1 [US_STATE][GEOGRAPHIC_DATA] Property: Brick and [GEOGRAPHIC_DA…" at bounding box center [357, 200] width 192 height 139
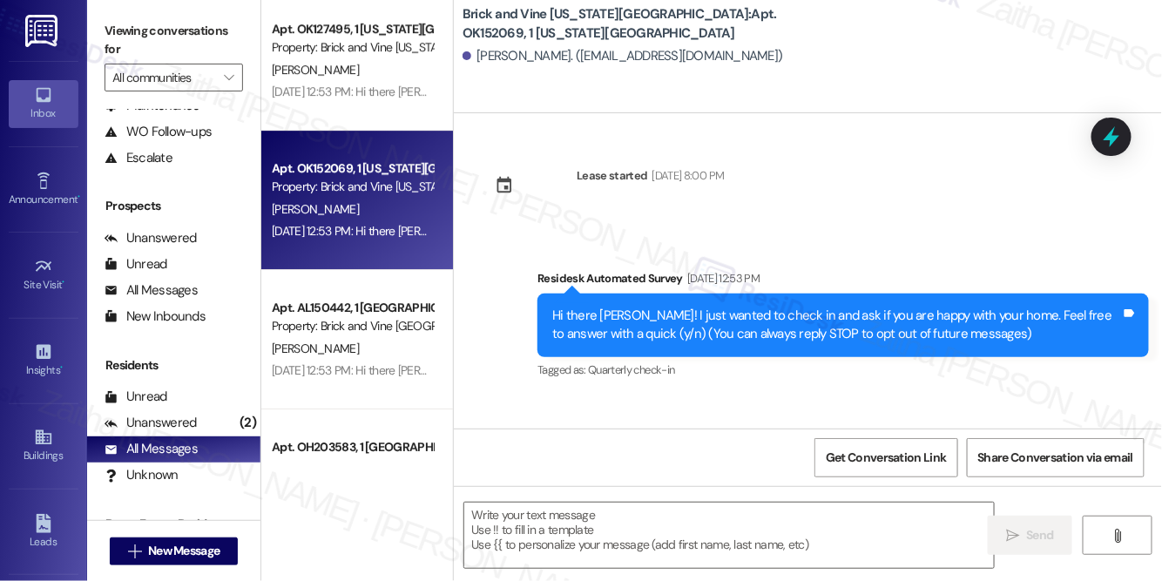
type textarea "Fetching suggested responses. Please feel free to read through the conversation…"
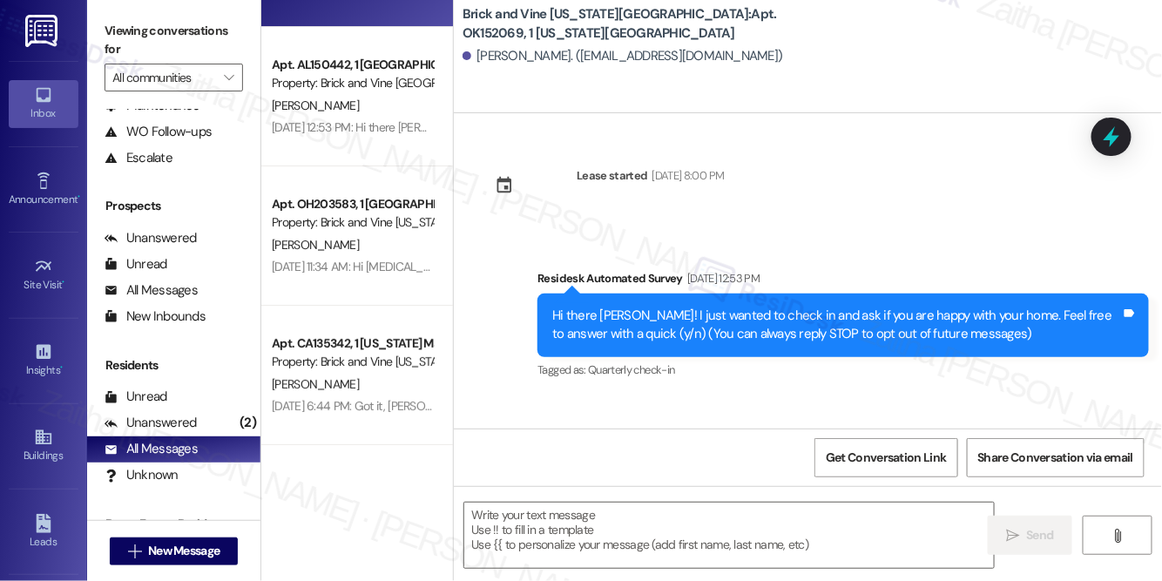
scroll to position [2137, 0]
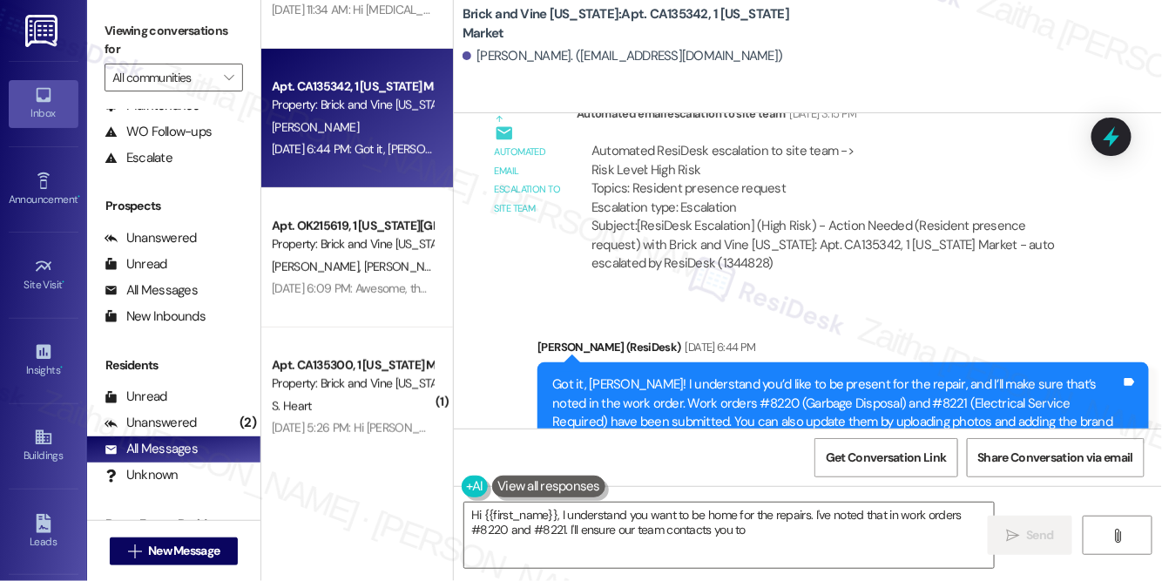
scroll to position [2375, 0]
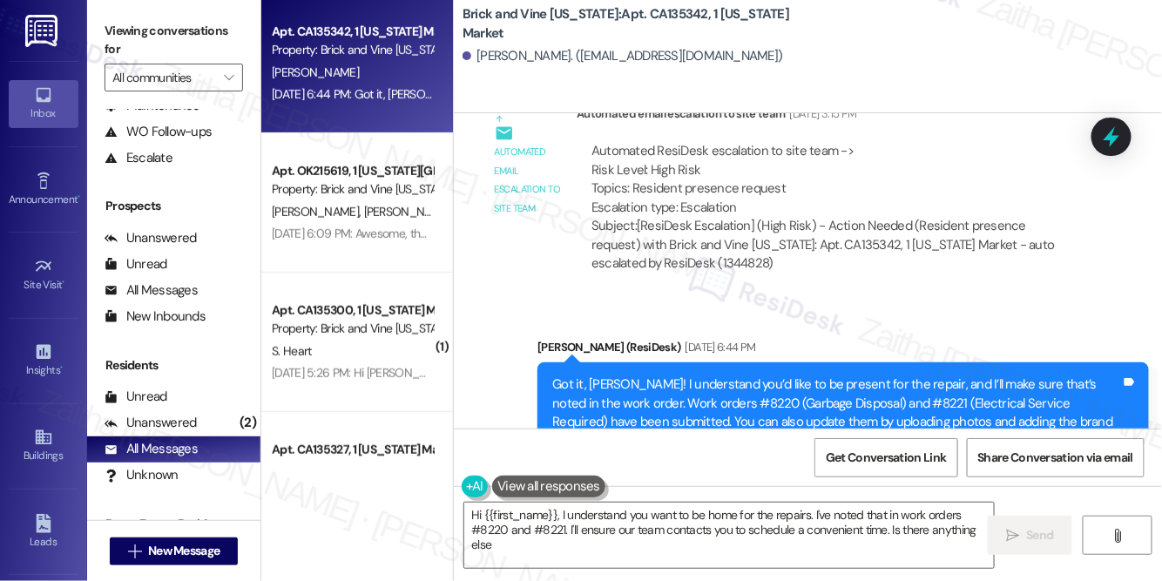
type textarea "Hi {{first_name}}, I understand you want to be home for the repairs. I've noted…"
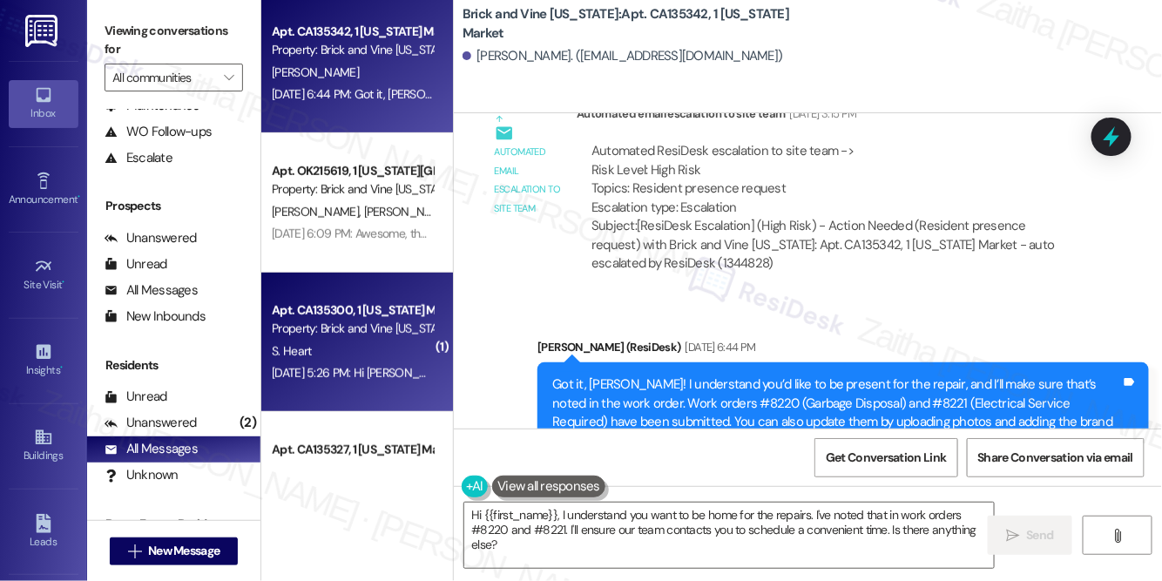
click at [361, 351] on div "S. Heart" at bounding box center [352, 352] width 165 height 22
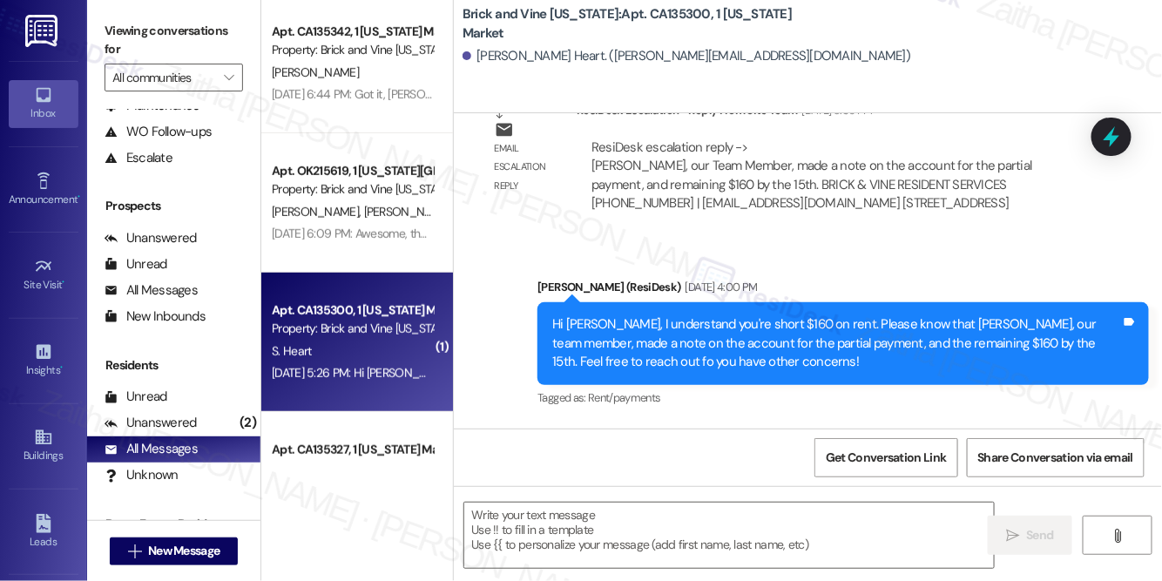
scroll to position [8876, 0]
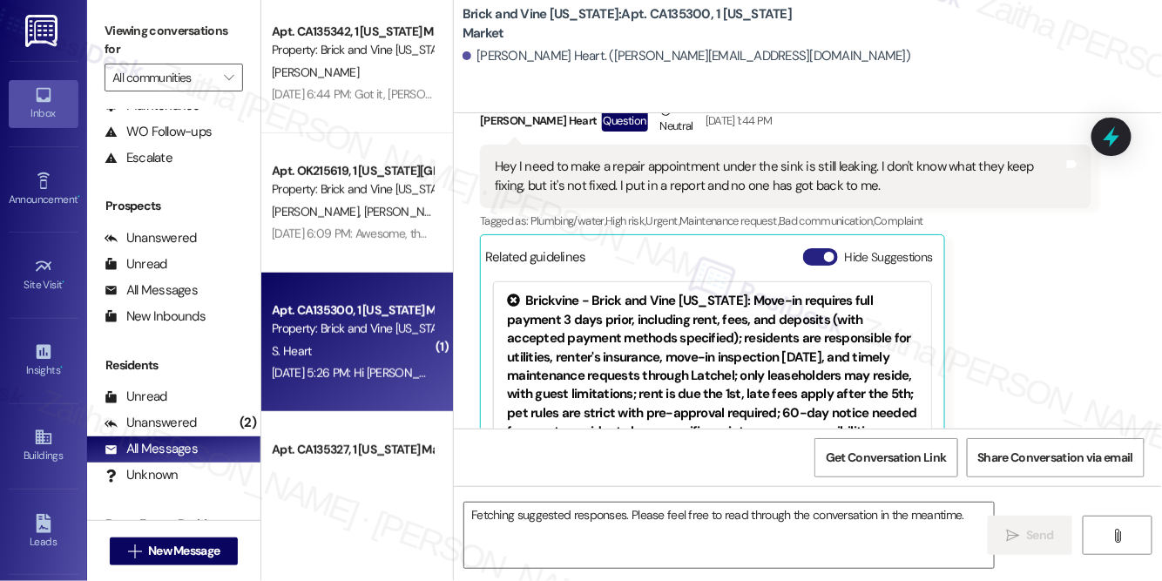
click at [812, 248] on button "Hide Suggestions" at bounding box center [820, 256] width 35 height 17
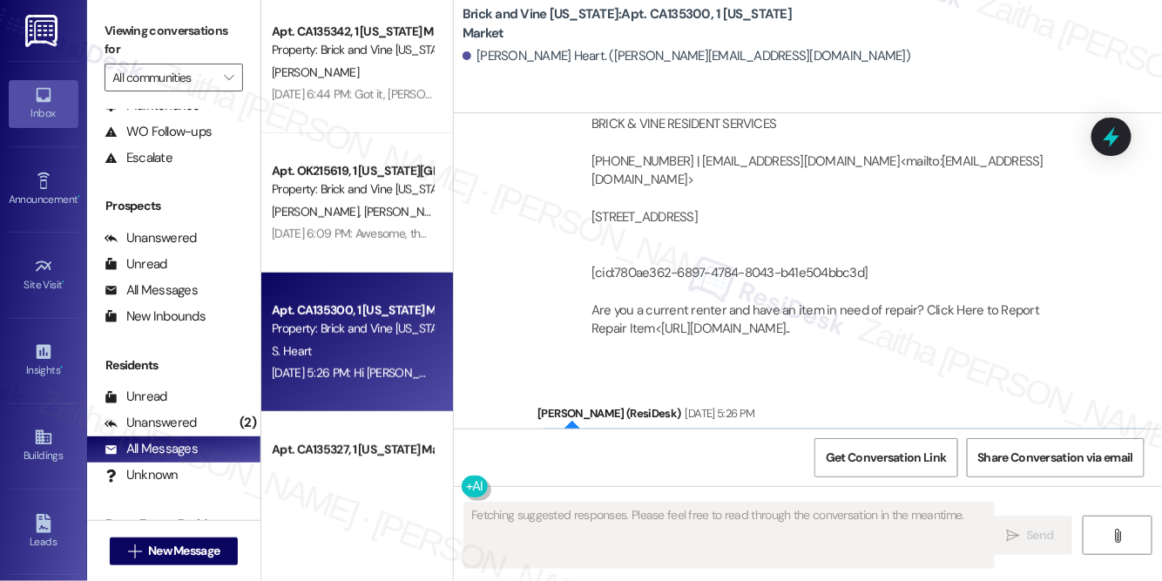
scroll to position [9704, 0]
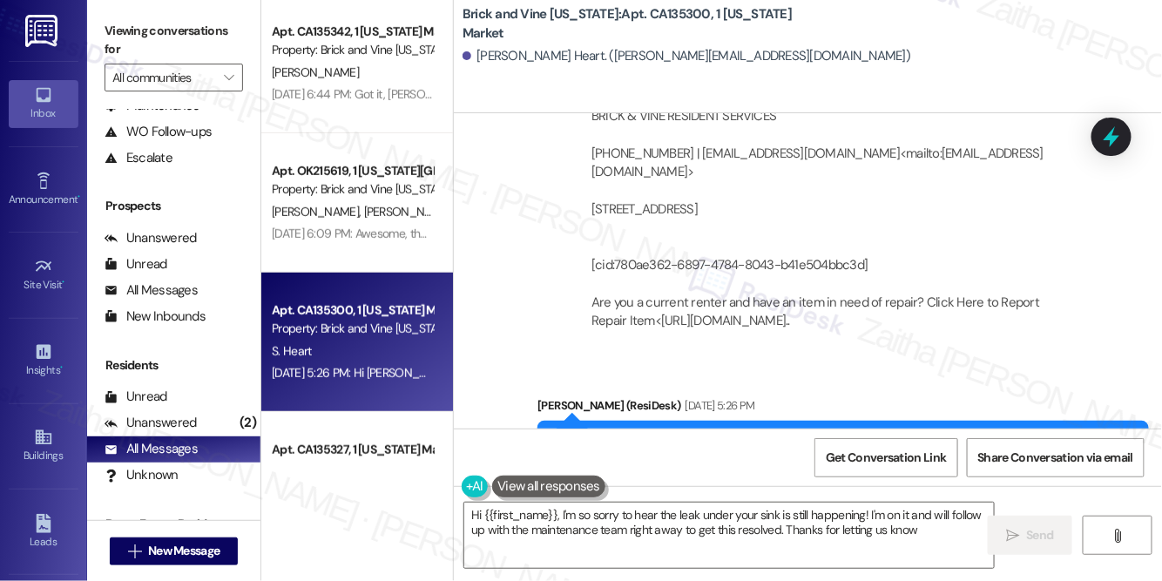
type textarea "Hi {{first_name}}, I'm so sorry to hear the leak under your sink is still happe…"
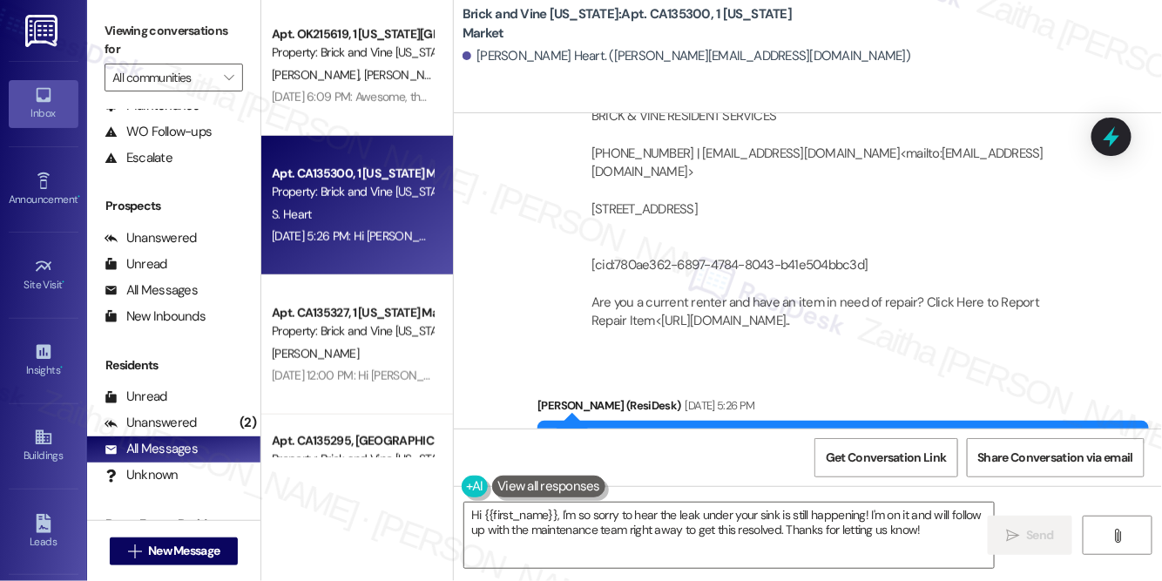
scroll to position [2613, 0]
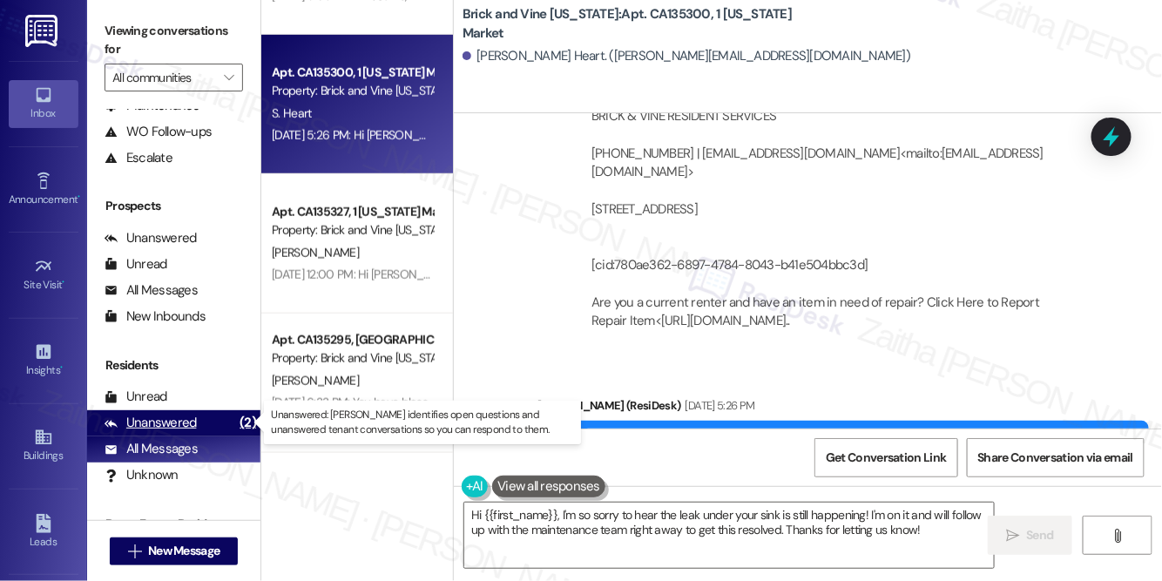
click at [151, 425] on div "Unanswered" at bounding box center [151, 423] width 92 height 18
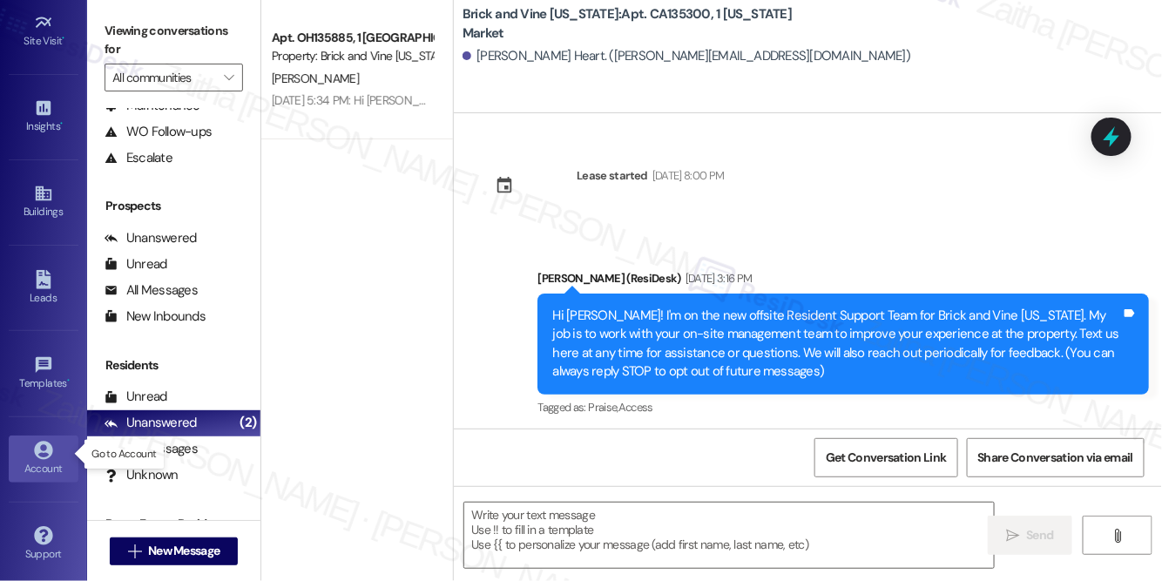
scroll to position [363, 0]
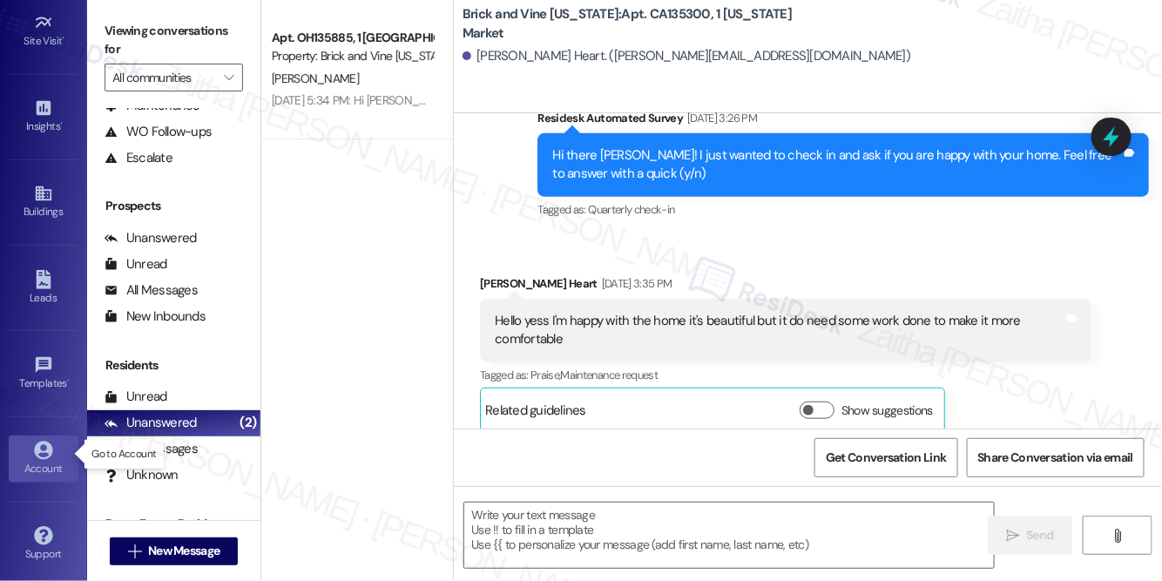
click at [45, 460] on div "Account" at bounding box center [43, 468] width 87 height 17
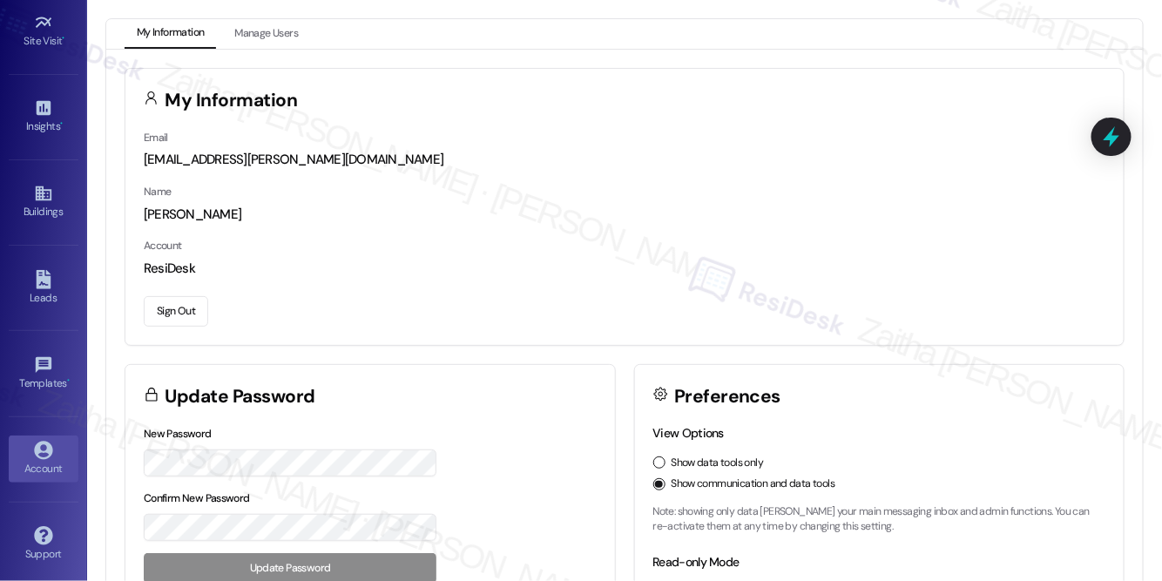
click at [168, 309] on button "Sign Out" at bounding box center [176, 311] width 64 height 30
